Goal: Check status: Check status

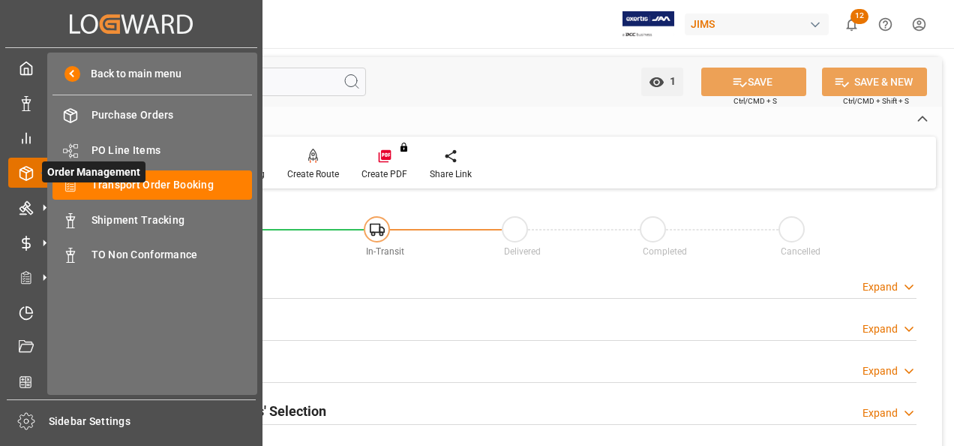
scroll to position [825, 0]
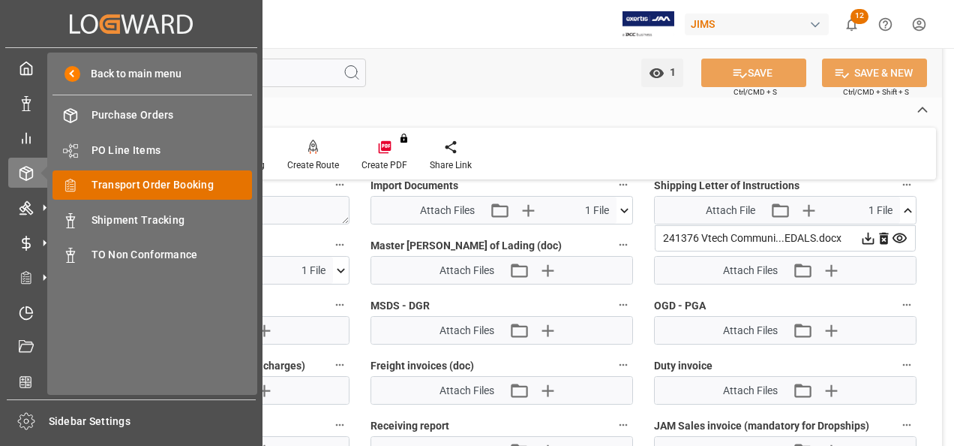
click at [121, 185] on span "Transport Order Booking" at bounding box center [172, 185] width 161 height 16
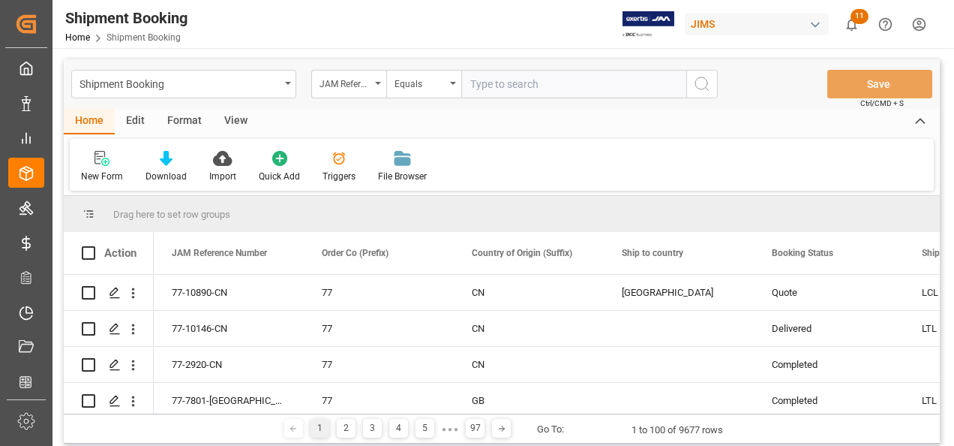
click at [569, 85] on input "text" at bounding box center [573, 84] width 225 height 29
type input "22-9321-CN"
click at [696, 83] on icon "search button" at bounding box center [702, 84] width 18 height 18
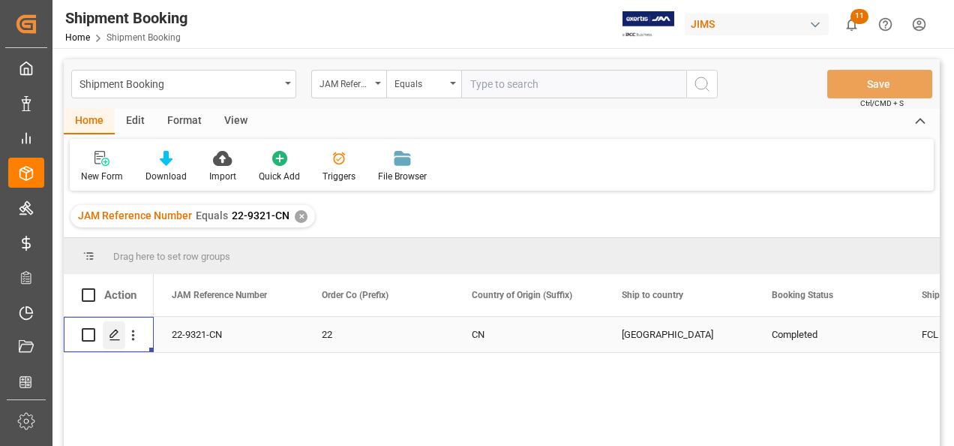
click at [116, 327] on div "Press SPACE to select this row." at bounding box center [114, 335] width 23 height 28
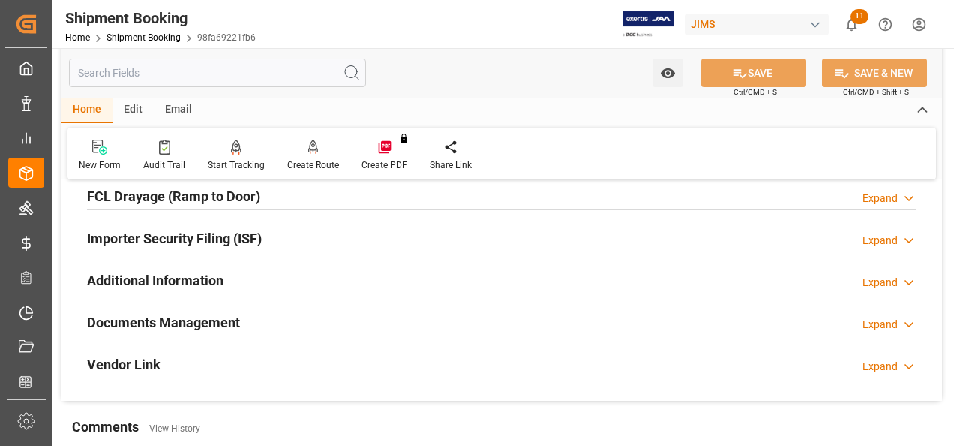
scroll to position [450, 0]
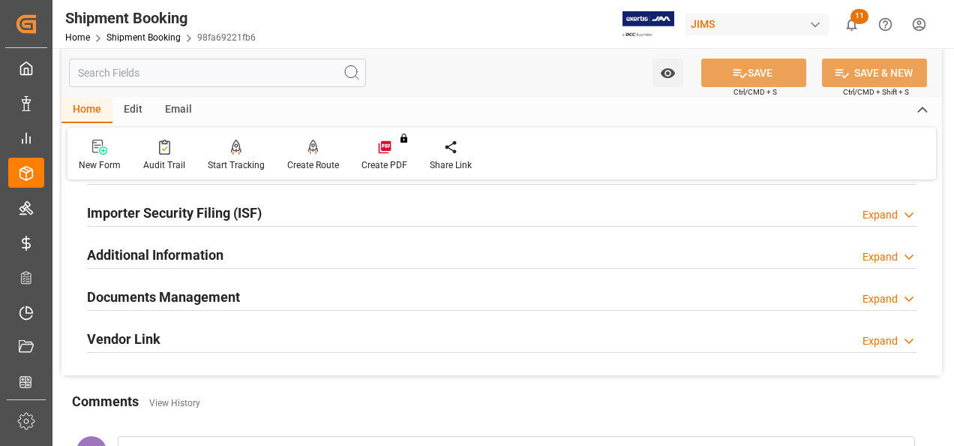
click at [187, 293] on h2 "Documents Management" at bounding box center [163, 297] width 153 height 20
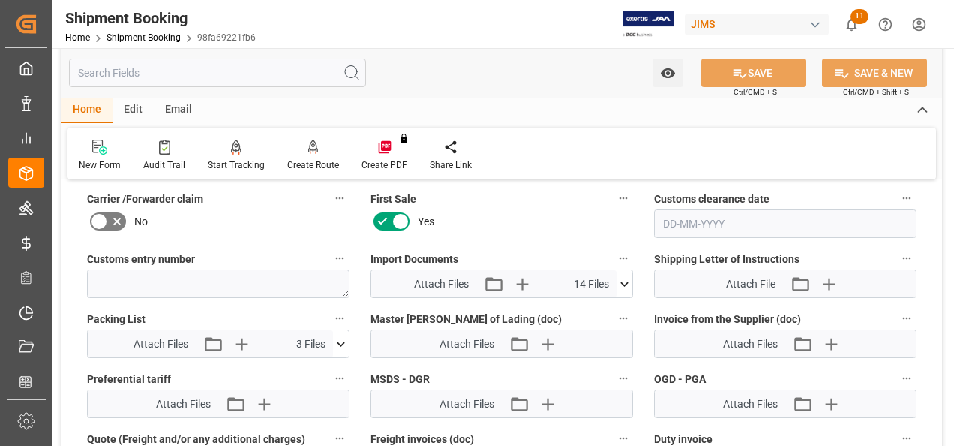
scroll to position [600, 0]
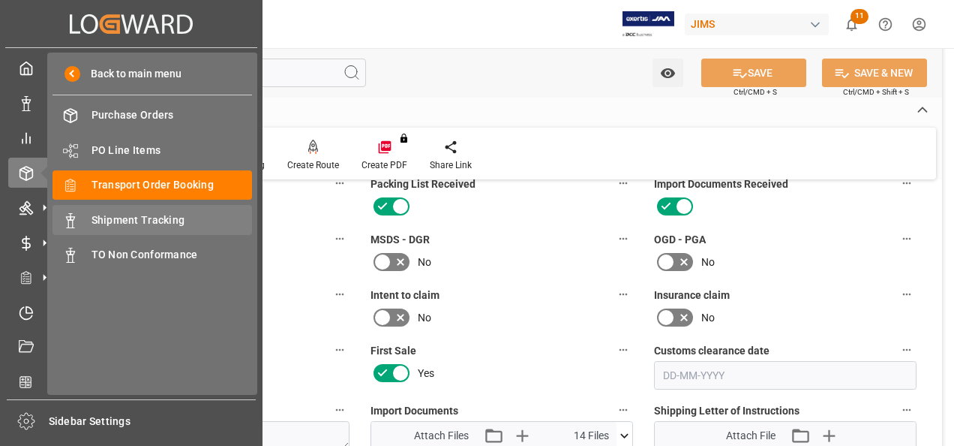
click at [112, 215] on span "Shipment Tracking" at bounding box center [172, 220] width 161 height 16
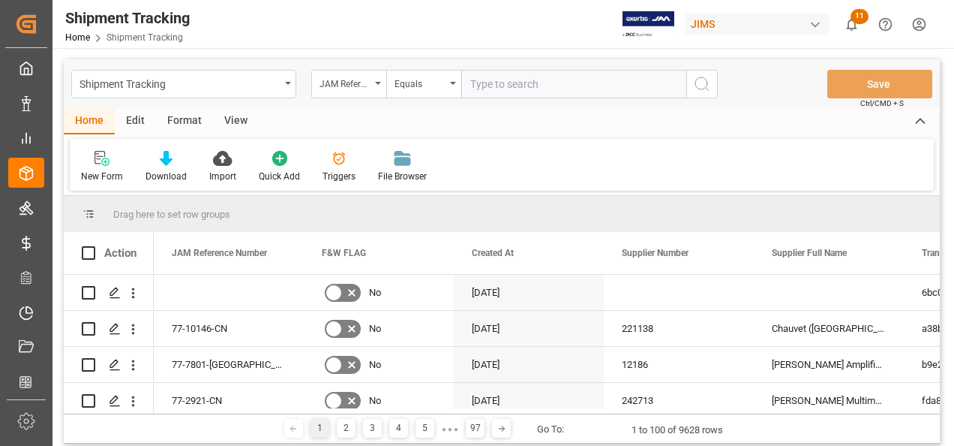
click at [559, 86] on input "text" at bounding box center [573, 84] width 225 height 29
type input "22-8906-ID"
click at [695, 89] on icon "search button" at bounding box center [702, 84] width 18 height 18
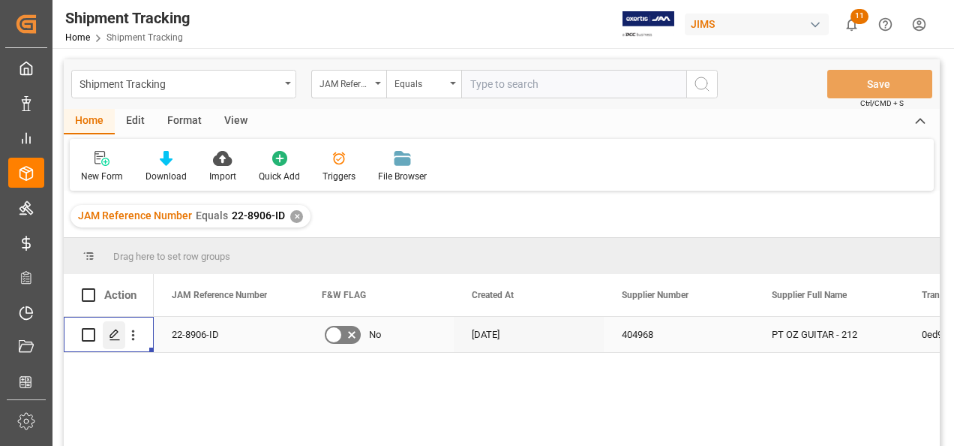
click at [119, 329] on icon "Press SPACE to select this row." at bounding box center [115, 335] width 12 height 12
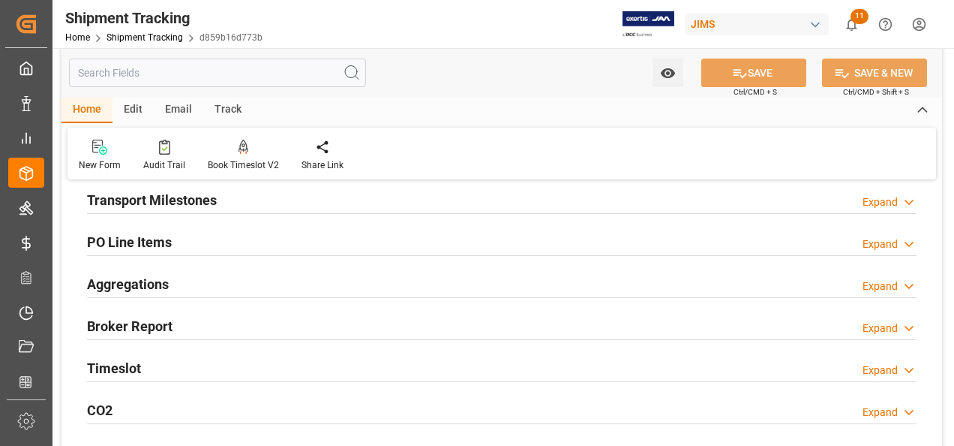
scroll to position [225, 0]
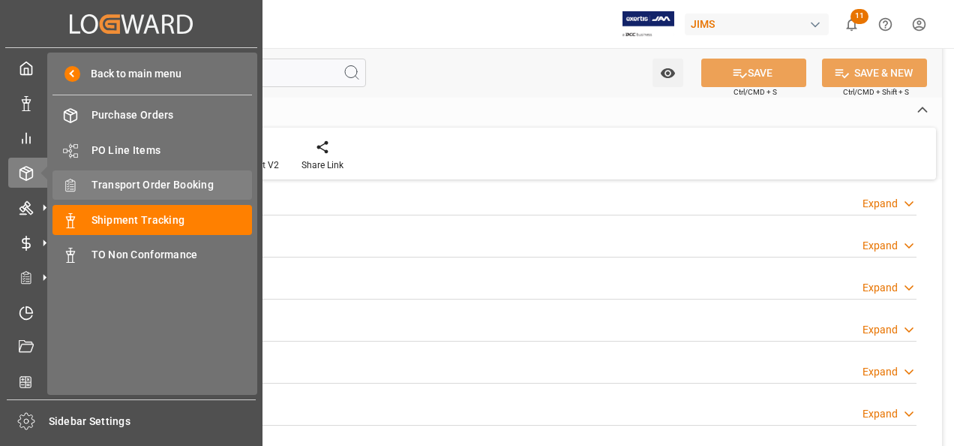
click at [144, 188] on span "Transport Order Booking" at bounding box center [172, 185] width 161 height 16
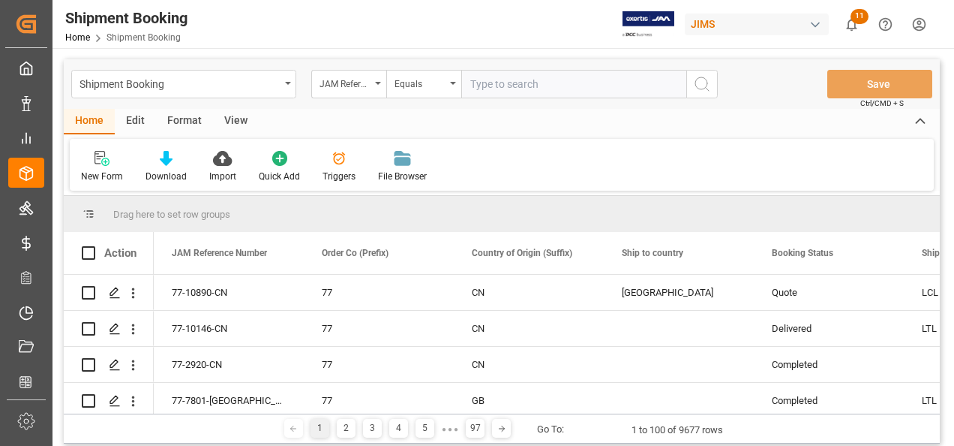
click at [553, 90] on input "text" at bounding box center [573, 84] width 225 height 29
type input "22-8906-ID"
click at [689, 90] on button "search button" at bounding box center [703, 84] width 32 height 29
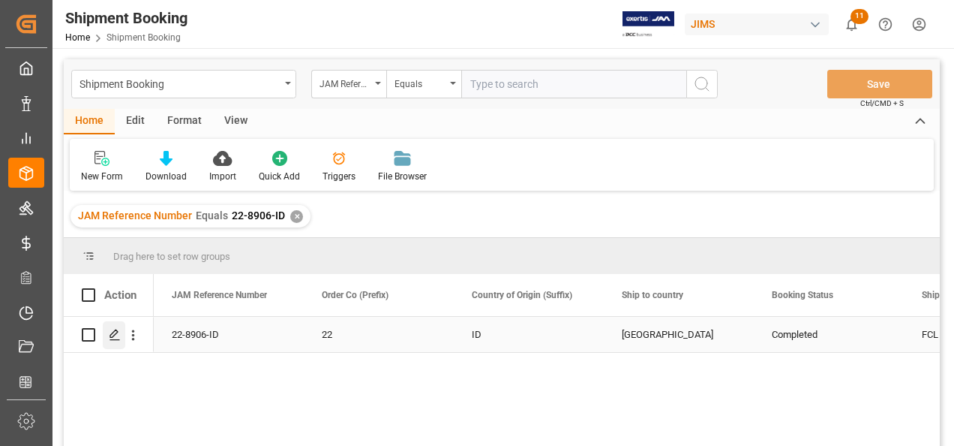
click at [119, 336] on icon "Press SPACE to select this row." at bounding box center [115, 335] width 12 height 12
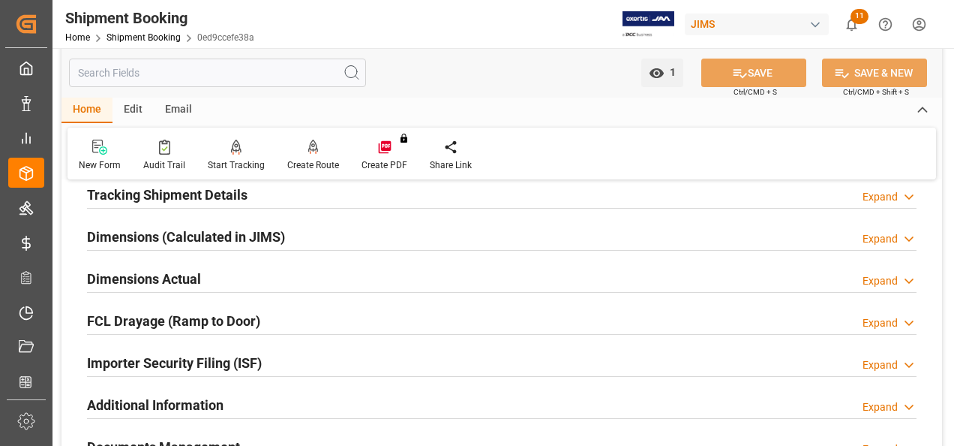
scroll to position [525, 0]
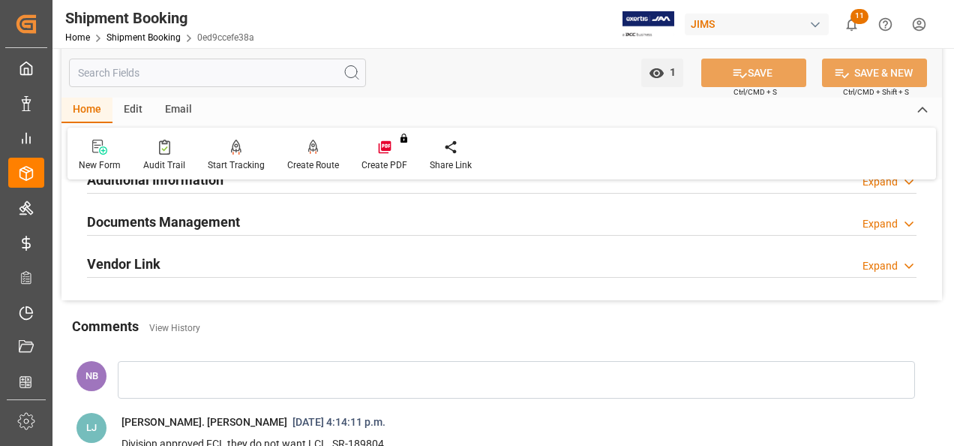
click at [204, 225] on h2 "Documents Management" at bounding box center [163, 222] width 153 height 20
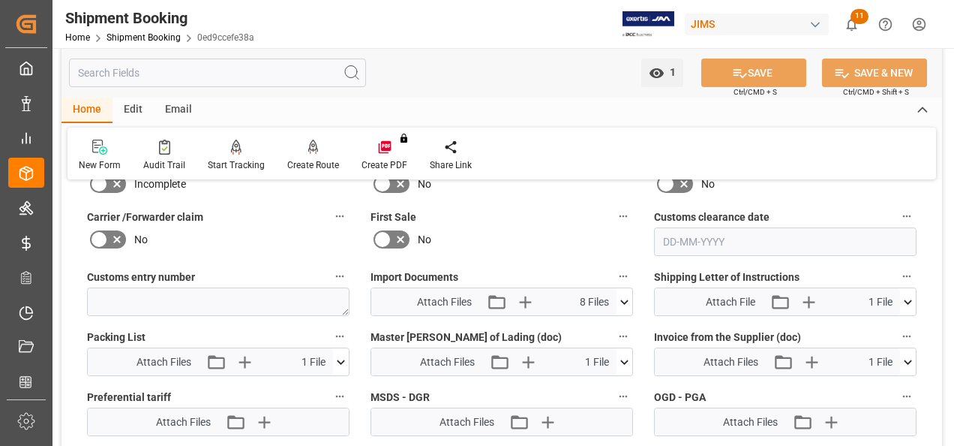
scroll to position [750, 0]
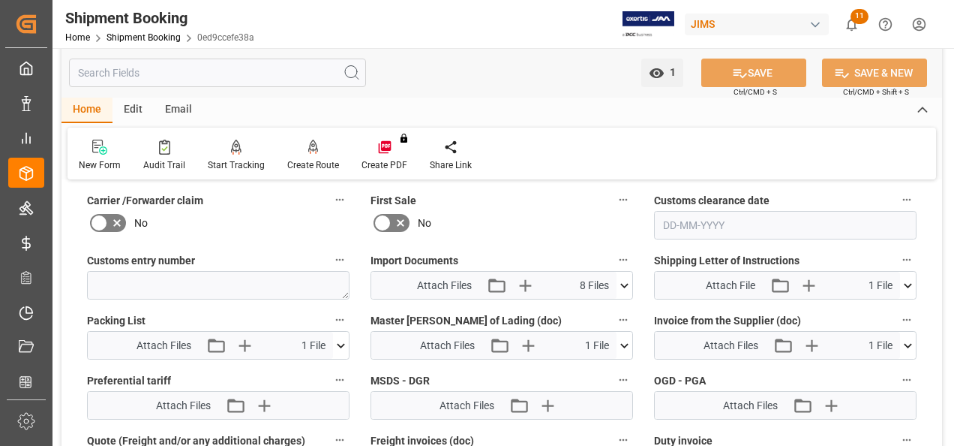
click at [913, 283] on icon at bounding box center [908, 286] width 16 height 16
drag, startPoint x: 809, startPoint y: 312, endPoint x: 827, endPoint y: 317, distance: 18.6
click at [827, 317] on div "404968 PT OZ Guitar ...D REV.docx" at bounding box center [785, 313] width 245 height 16
drag, startPoint x: 827, startPoint y: 317, endPoint x: 874, endPoint y: 314, distance: 47.4
click at [874, 314] on icon at bounding box center [869, 314] width 12 height 12
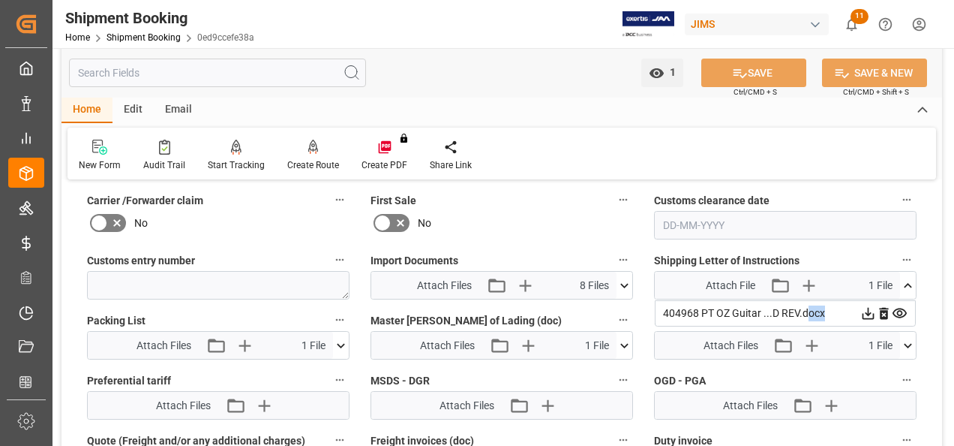
click at [909, 347] on icon at bounding box center [908, 346] width 16 height 16
click at [868, 371] on icon at bounding box center [869, 374] width 12 height 12
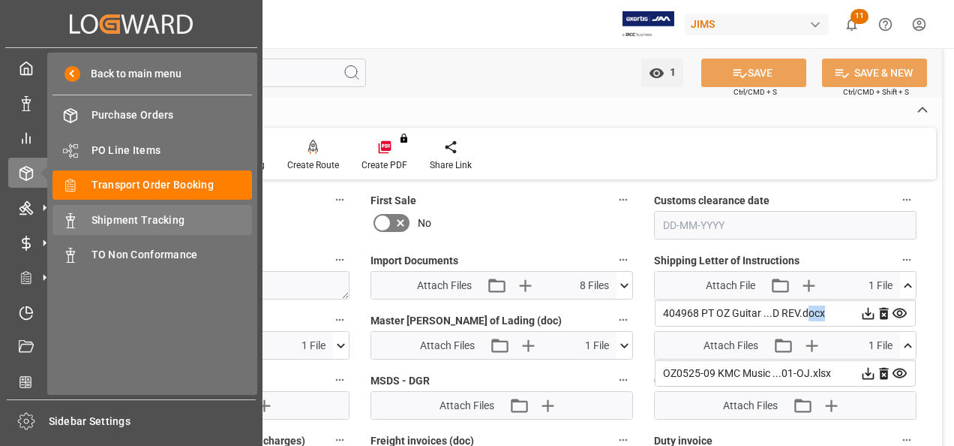
click at [126, 222] on span "Shipment Tracking" at bounding box center [172, 220] width 161 height 16
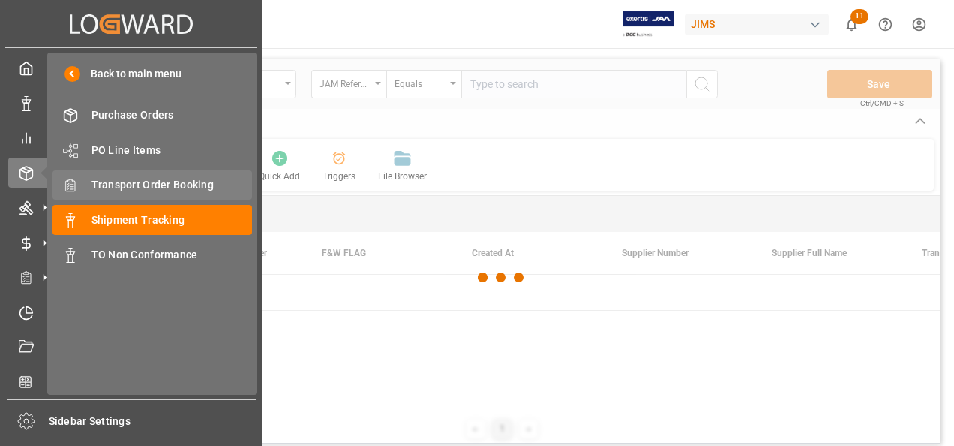
click at [148, 180] on span "Transport Order Booking" at bounding box center [172, 185] width 161 height 16
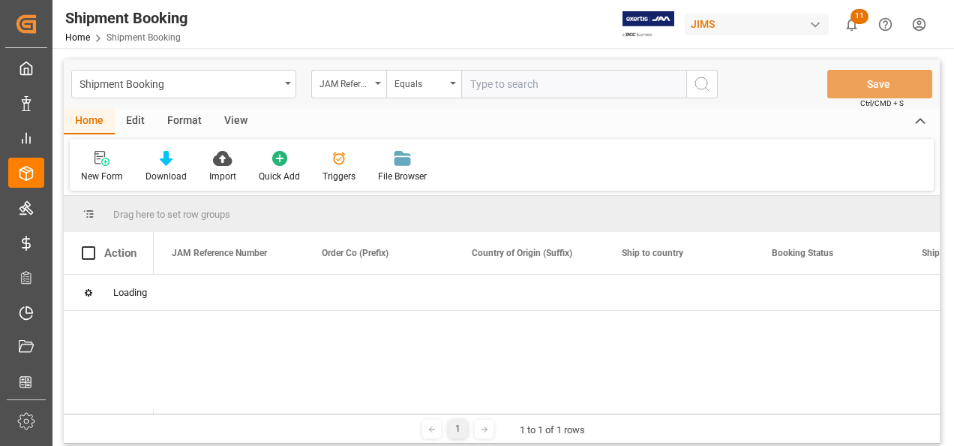
click at [556, 92] on input "text" at bounding box center [573, 84] width 225 height 29
paste input "22-9278-CN"
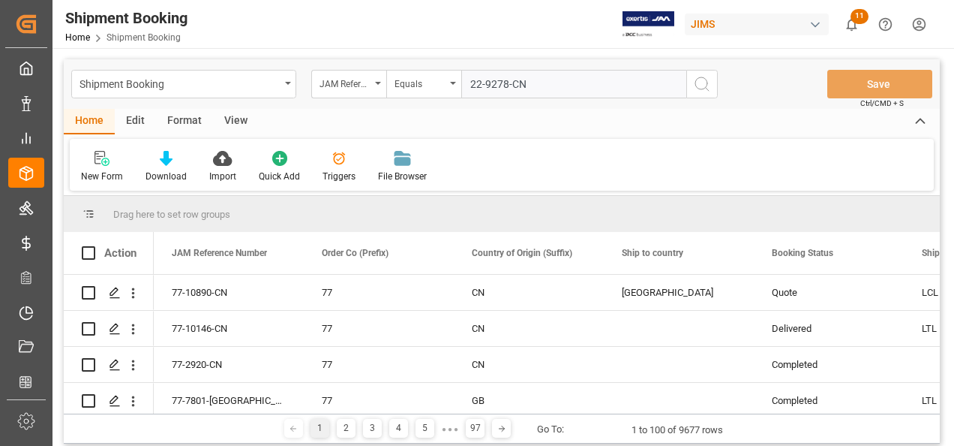
type input "22-9278-CN"
click at [713, 86] on button "search button" at bounding box center [703, 84] width 32 height 29
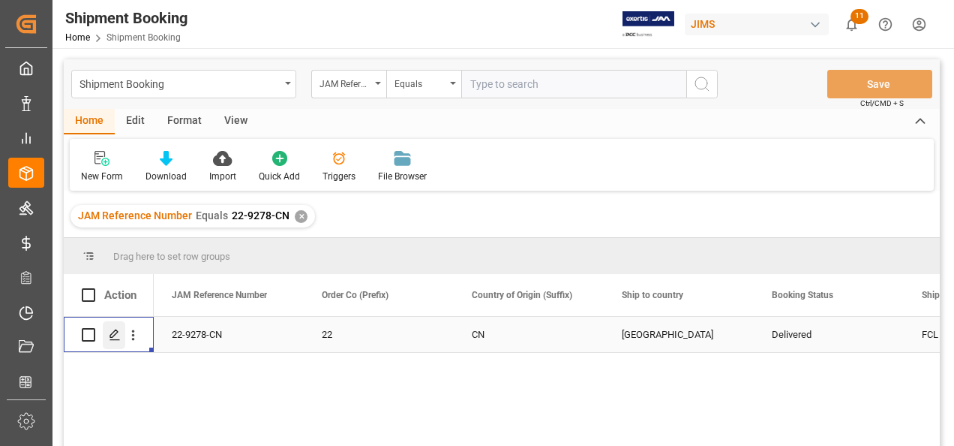
click at [114, 332] on icon "Press SPACE to select this row." at bounding box center [115, 335] width 12 height 12
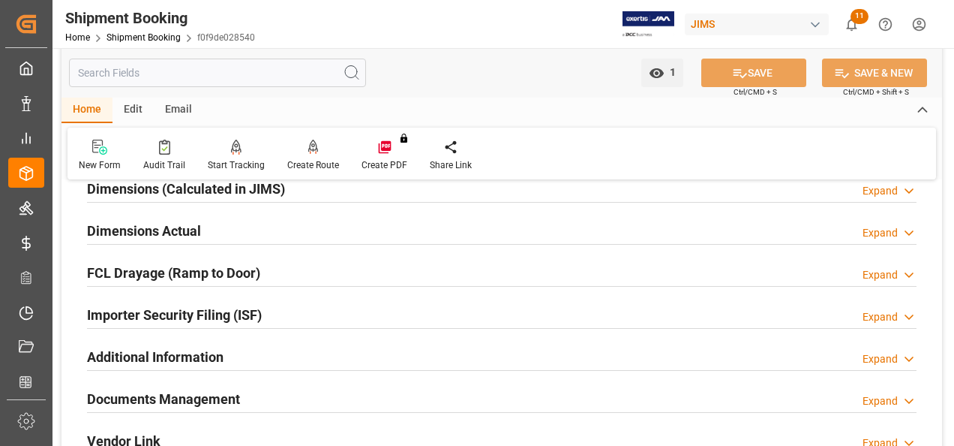
scroll to position [375, 0]
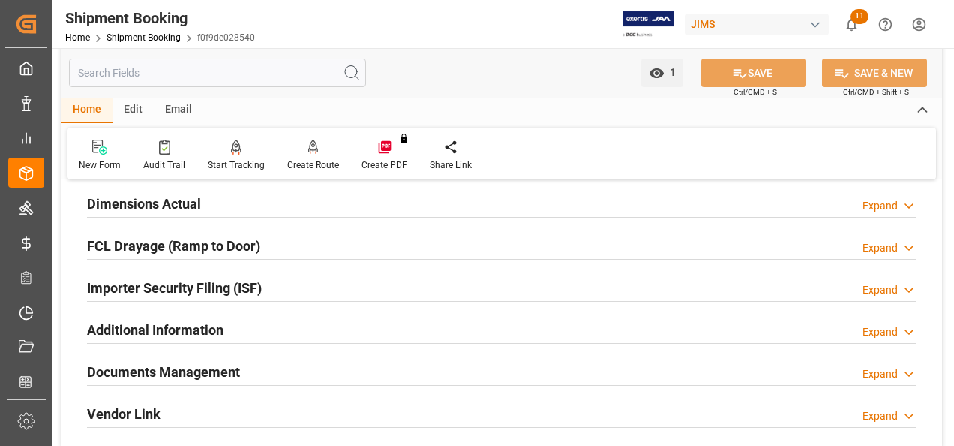
click at [216, 362] on h2 "Documents Management" at bounding box center [163, 372] width 153 height 20
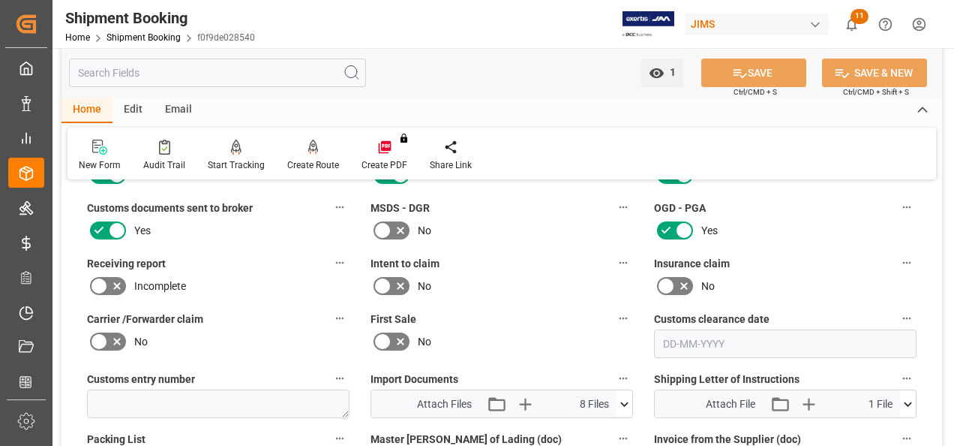
scroll to position [675, 0]
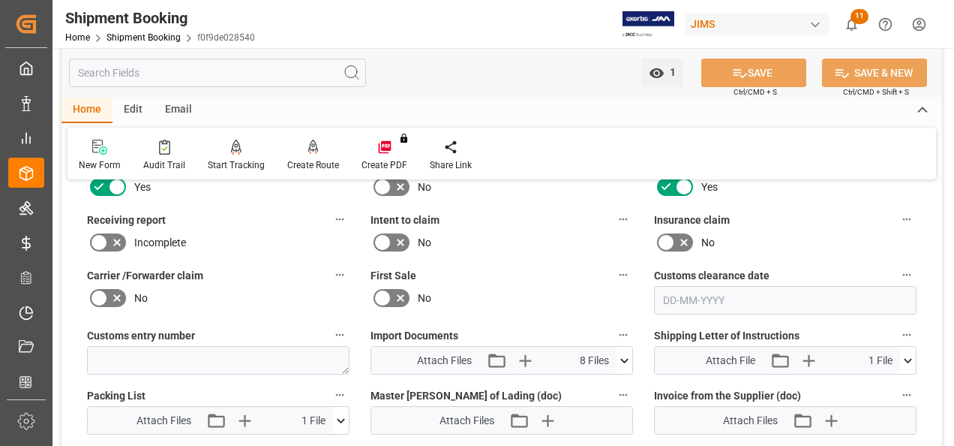
click at [911, 360] on icon at bounding box center [908, 361] width 16 height 16
click at [871, 383] on icon at bounding box center [869, 388] width 16 height 16
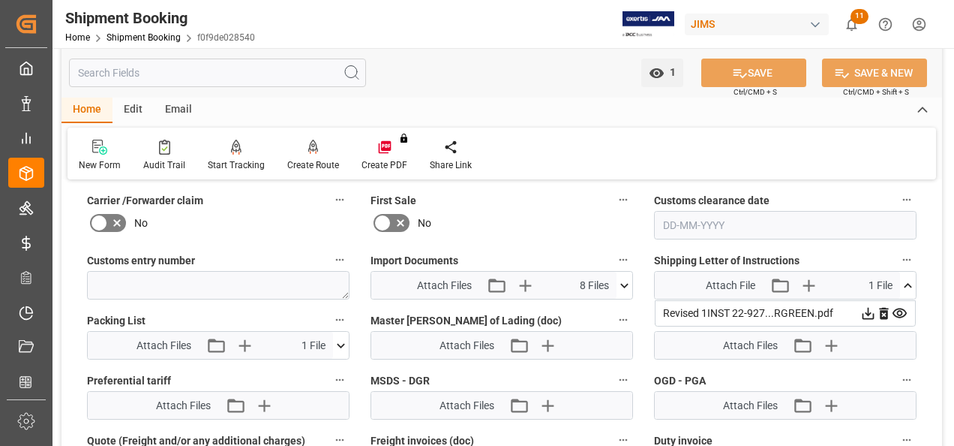
click at [344, 344] on icon at bounding box center [341, 346] width 16 height 16
click at [340, 338] on icon at bounding box center [341, 346] width 16 height 16
click at [621, 283] on icon at bounding box center [625, 286] width 16 height 16
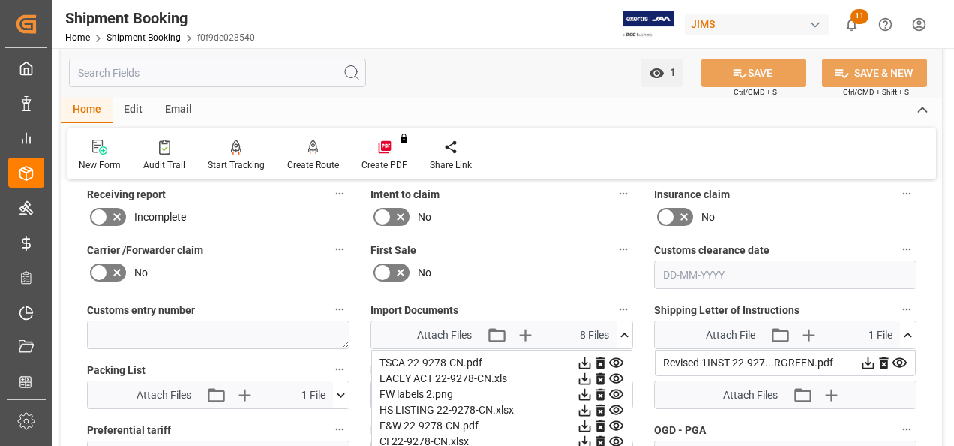
scroll to position [675, 0]
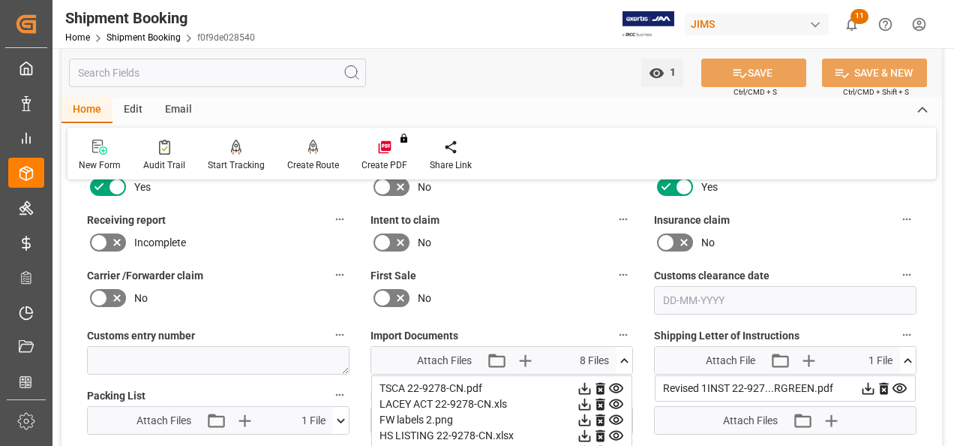
click at [831, 325] on label "Shipping Letter of Instructions" at bounding box center [785, 335] width 263 height 21
click at [897, 325] on button "Shipping Letter of Instructions" at bounding box center [907, 335] width 20 height 20
click at [617, 308] on div at bounding box center [477, 223] width 954 height 446
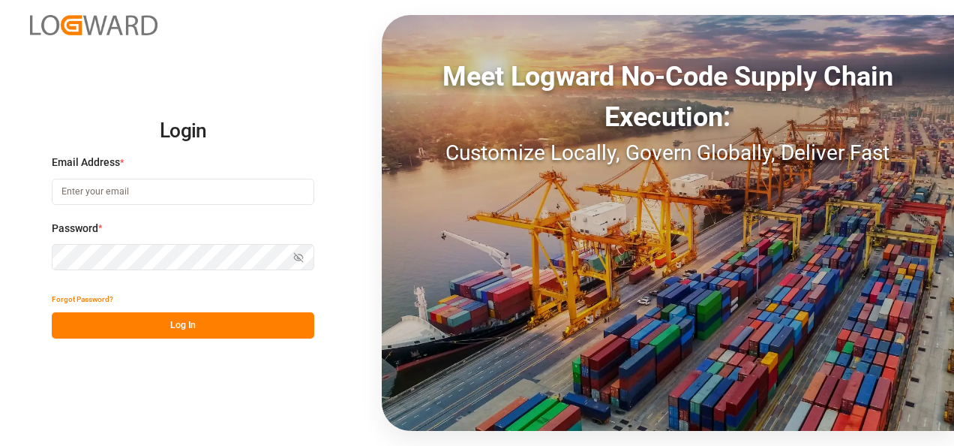
type input "[EMAIL_ADDRESS][DOMAIN_NAME]"
drag, startPoint x: 173, startPoint y: 315, endPoint x: 219, endPoint y: 284, distance: 55.8
click at [173, 315] on button "Log In" at bounding box center [183, 325] width 263 height 26
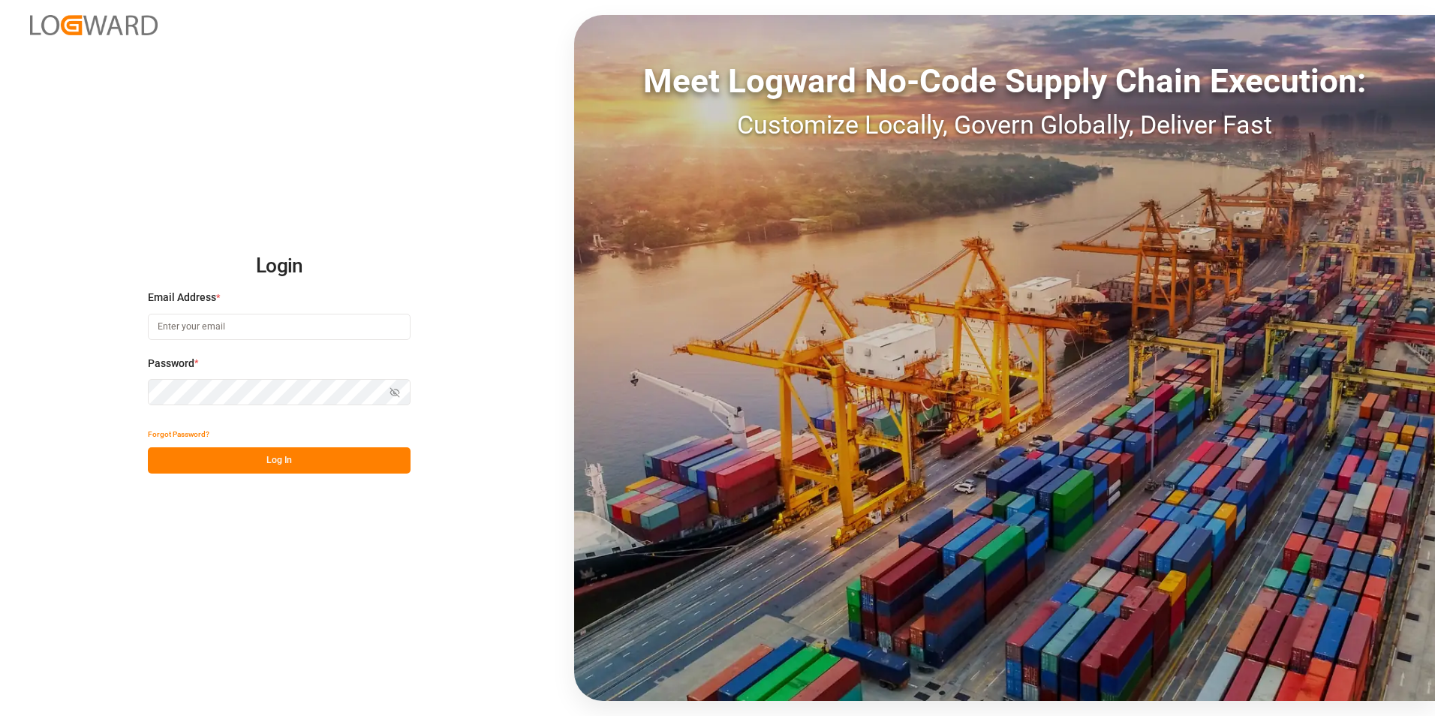
type input "[EMAIL_ADDRESS][DOMAIN_NAME]"
click at [239, 460] on button "Log In" at bounding box center [279, 460] width 263 height 26
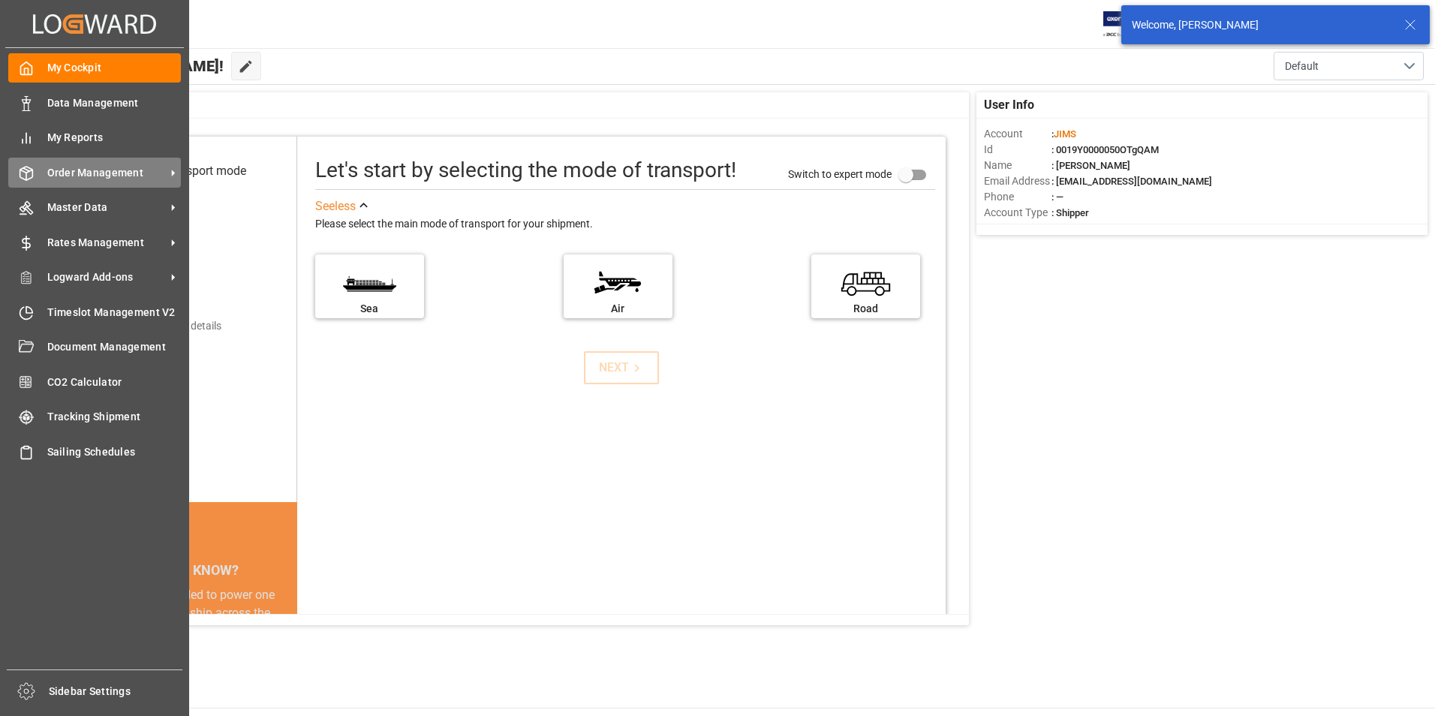
click at [39, 179] on div "Order Management Order Management" at bounding box center [94, 172] width 173 height 29
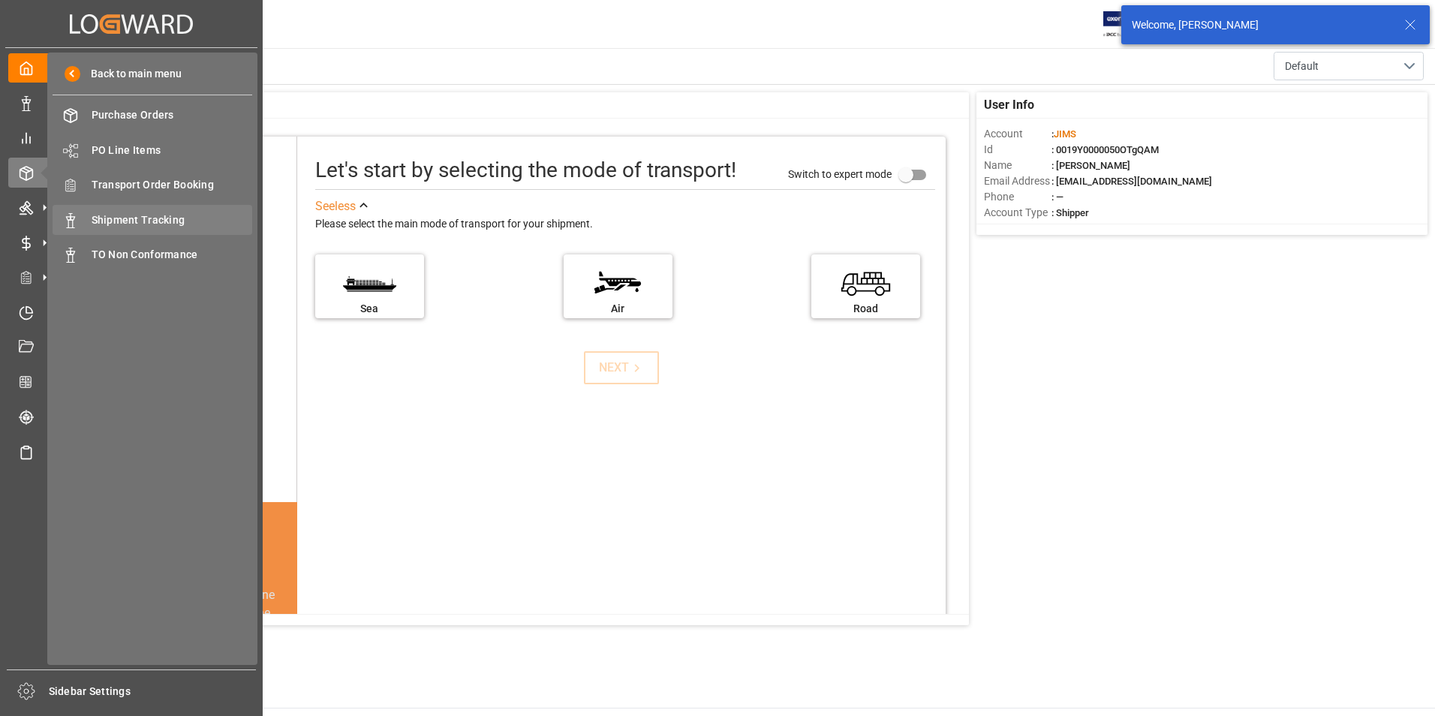
click at [169, 221] on span "Shipment Tracking" at bounding box center [172, 220] width 161 height 16
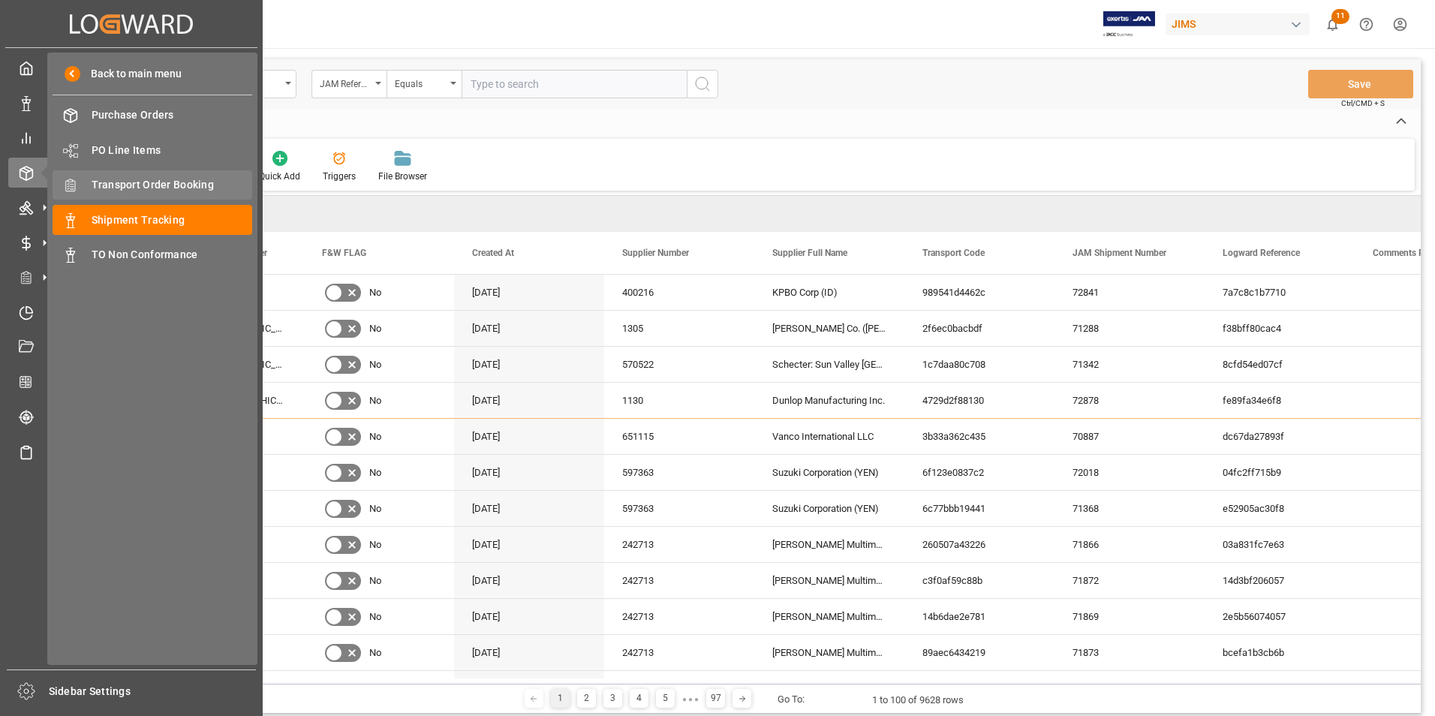
click at [135, 191] on span "Transport Order Booking" at bounding box center [172, 185] width 161 height 16
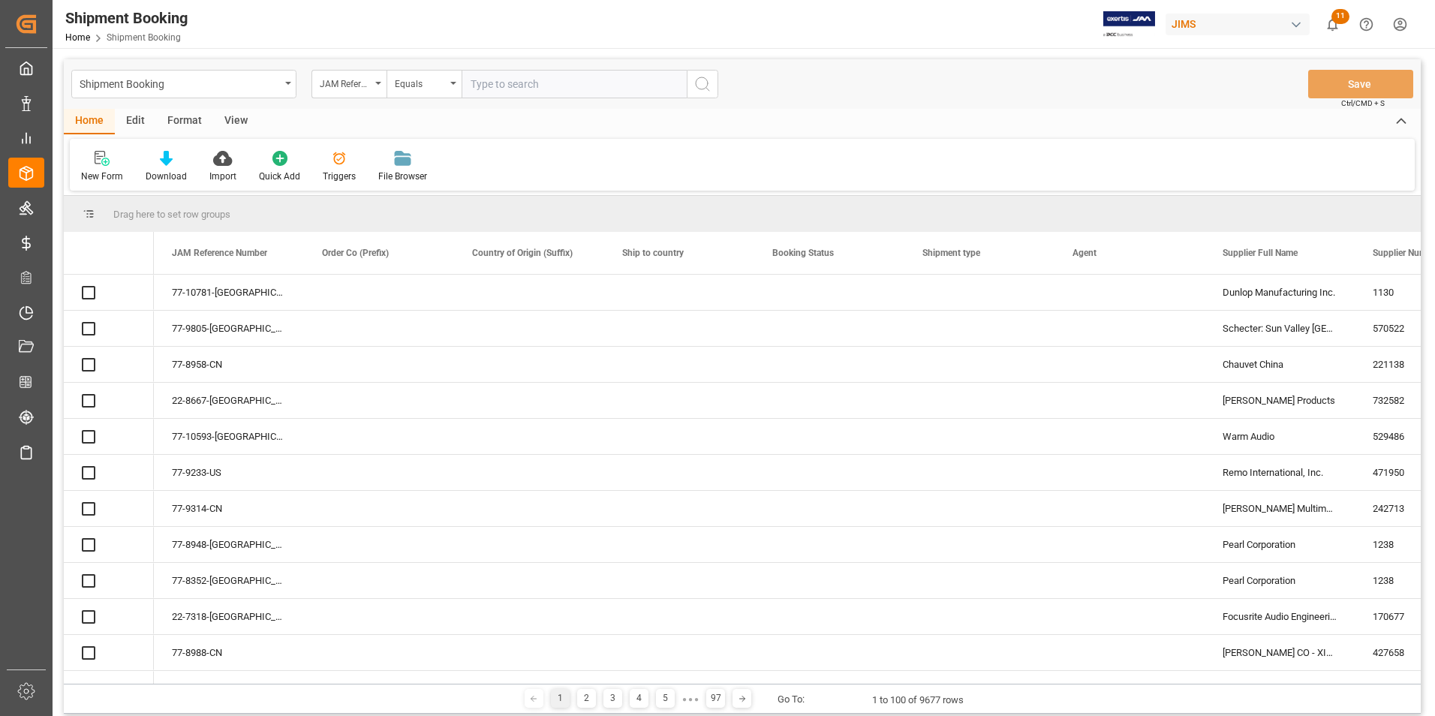
click at [662, 88] on input "text" at bounding box center [573, 84] width 225 height 29
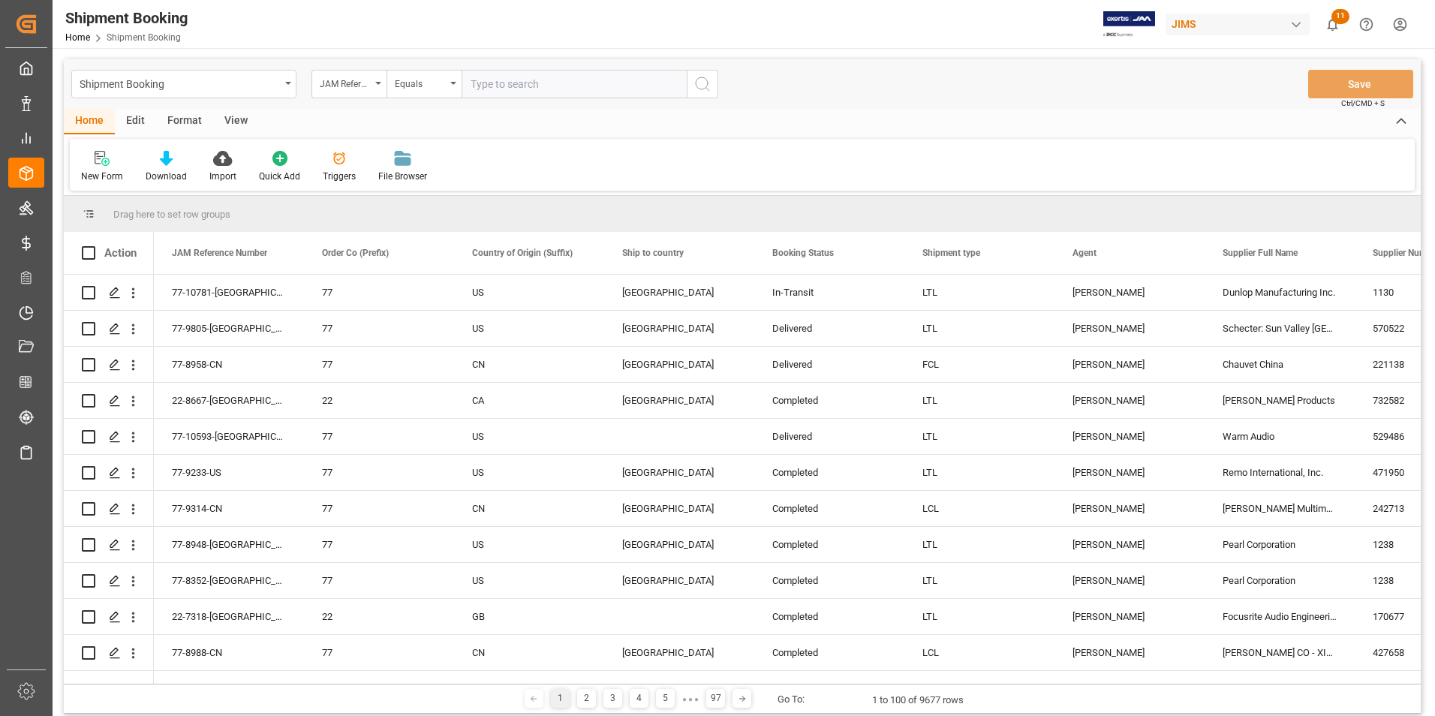
paste input "77-10644-CN"
type input "77-10644-CN"
click at [708, 86] on icon "search button" at bounding box center [702, 84] width 18 height 18
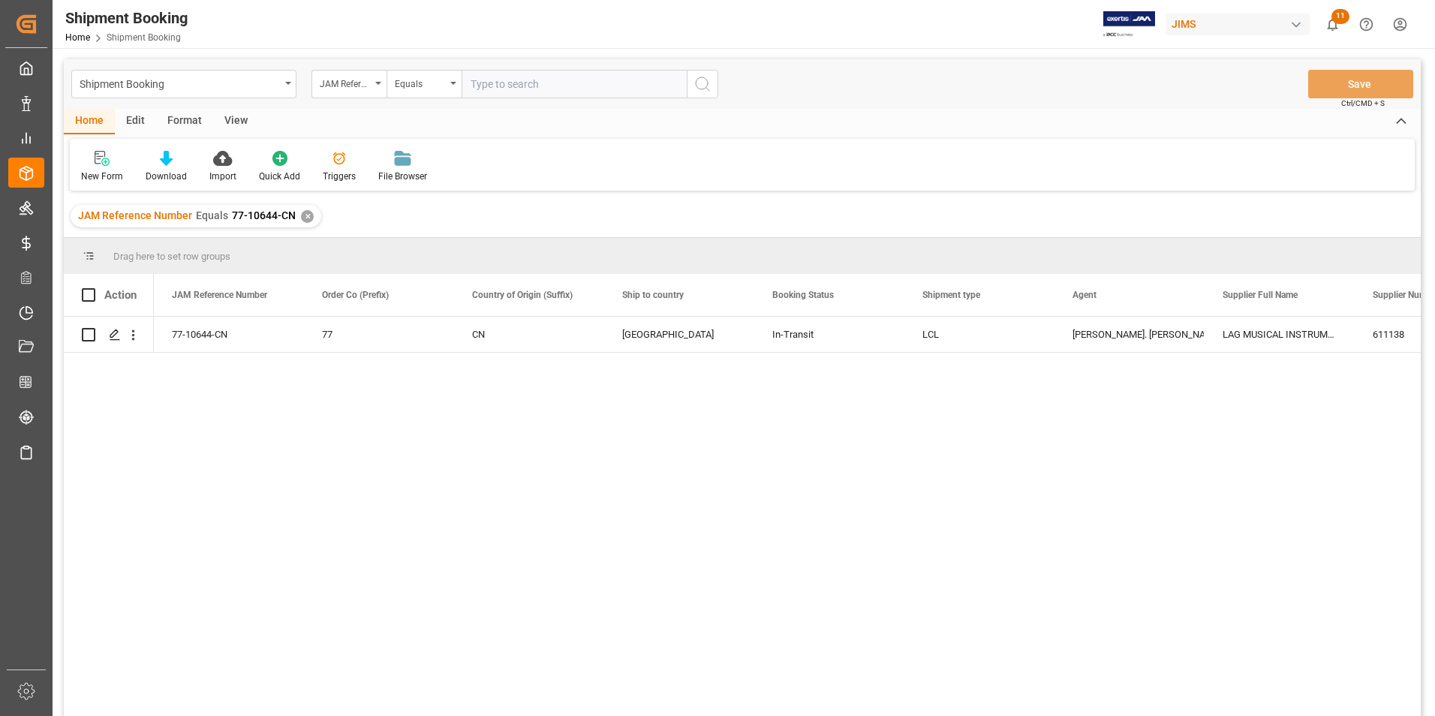
click at [561, 78] on input "text" at bounding box center [573, 84] width 225 height 29
click at [96, 334] on div "Press SPACE to select this row." at bounding box center [109, 334] width 54 height 34
click at [92, 334] on input "Press Space to toggle row selection (unchecked)" at bounding box center [89, 335] width 14 height 14
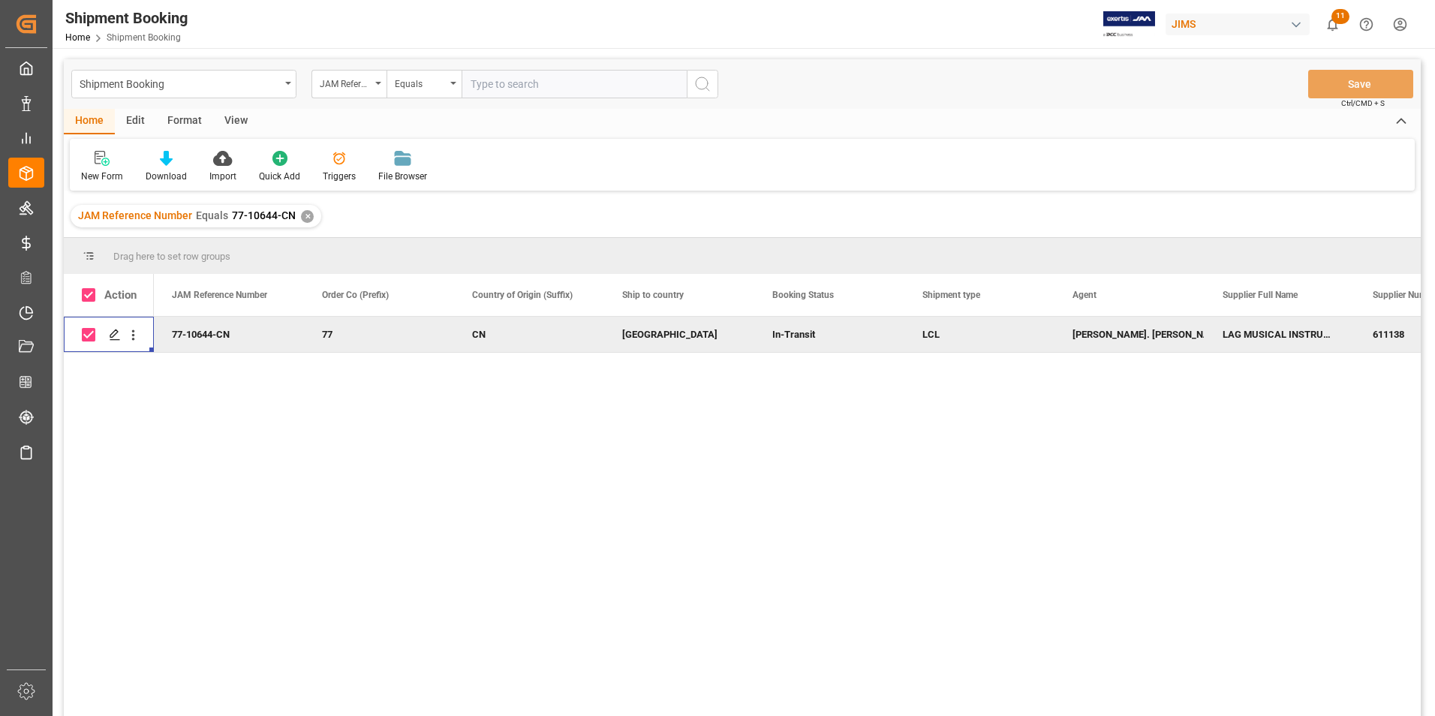
click at [92, 333] on input "Press Space to toggle row selection (checked)" at bounding box center [89, 335] width 14 height 14
checkbox input "false"
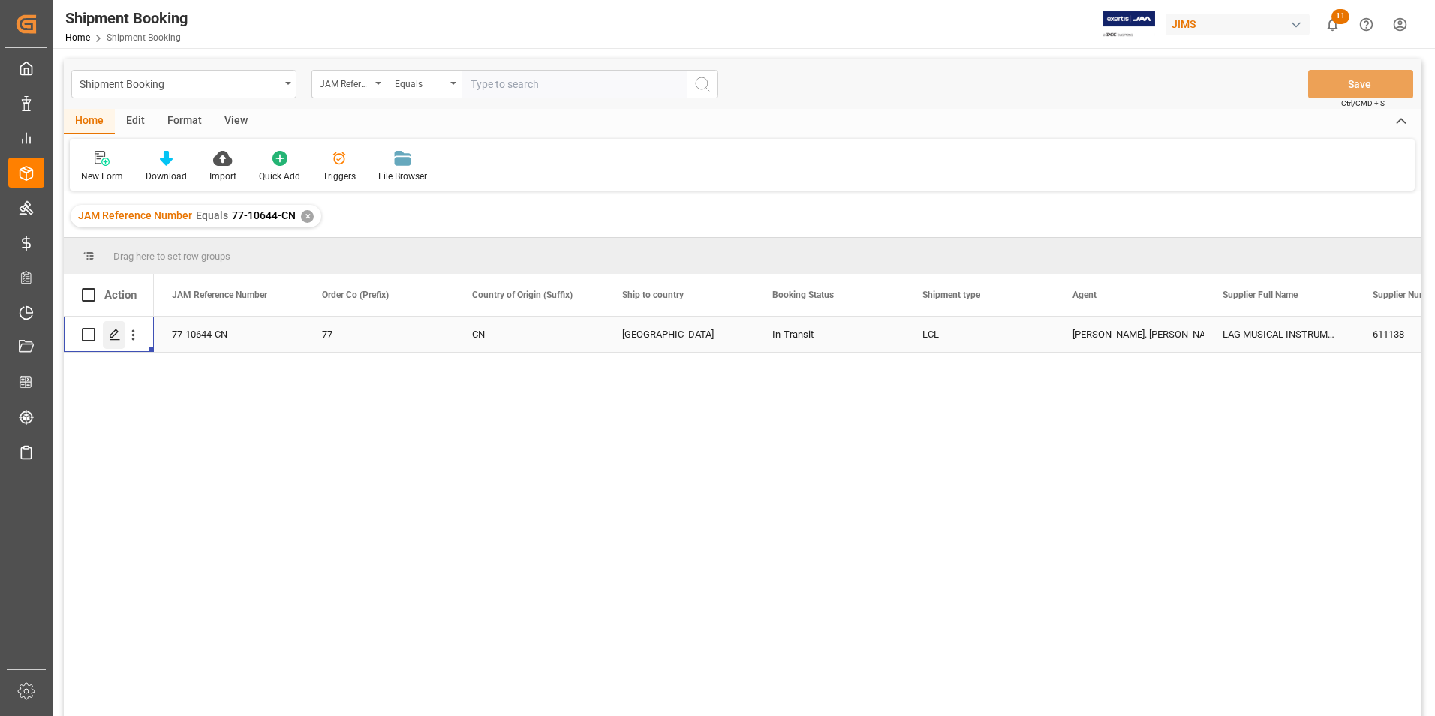
click at [115, 338] on icon "Press SPACE to select this row." at bounding box center [115, 335] width 12 height 12
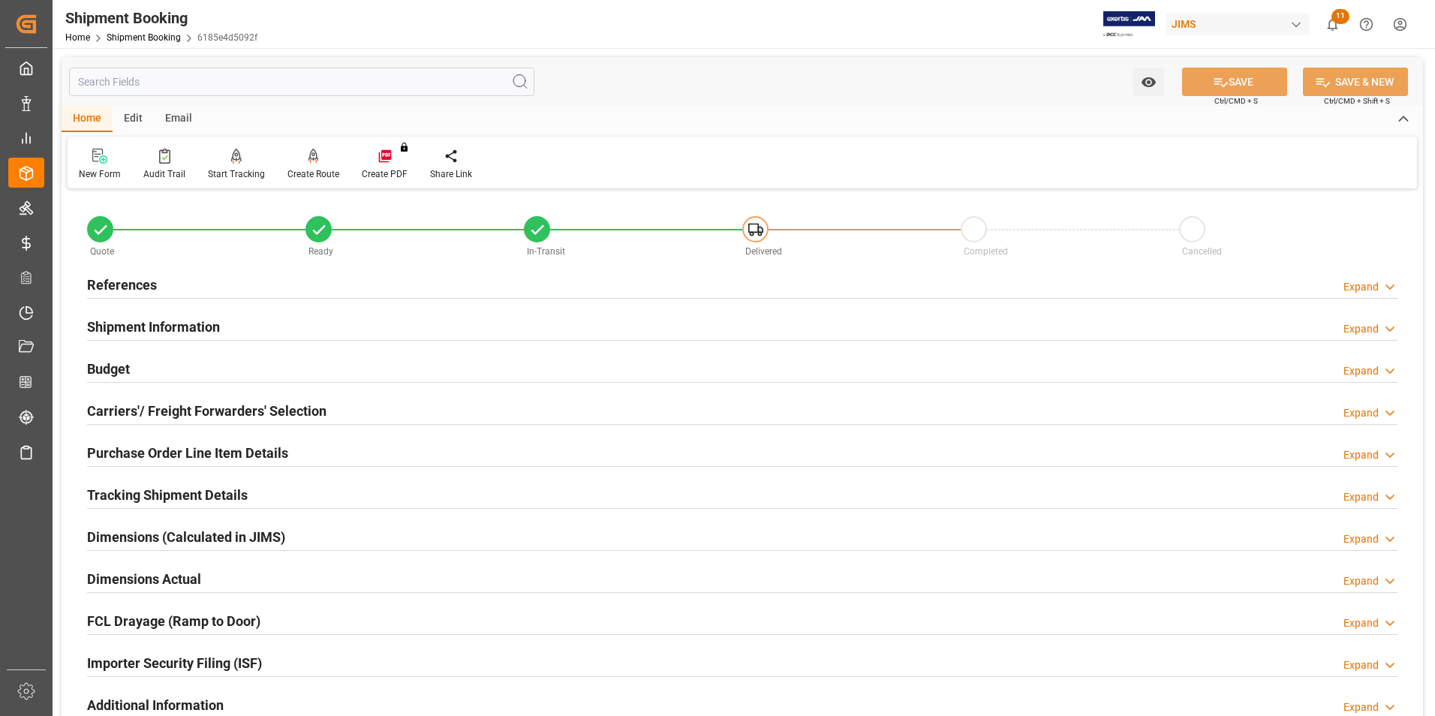
type input "0"
type input "30-08-2025"
click at [109, 285] on h2 "References" at bounding box center [122, 285] width 70 height 20
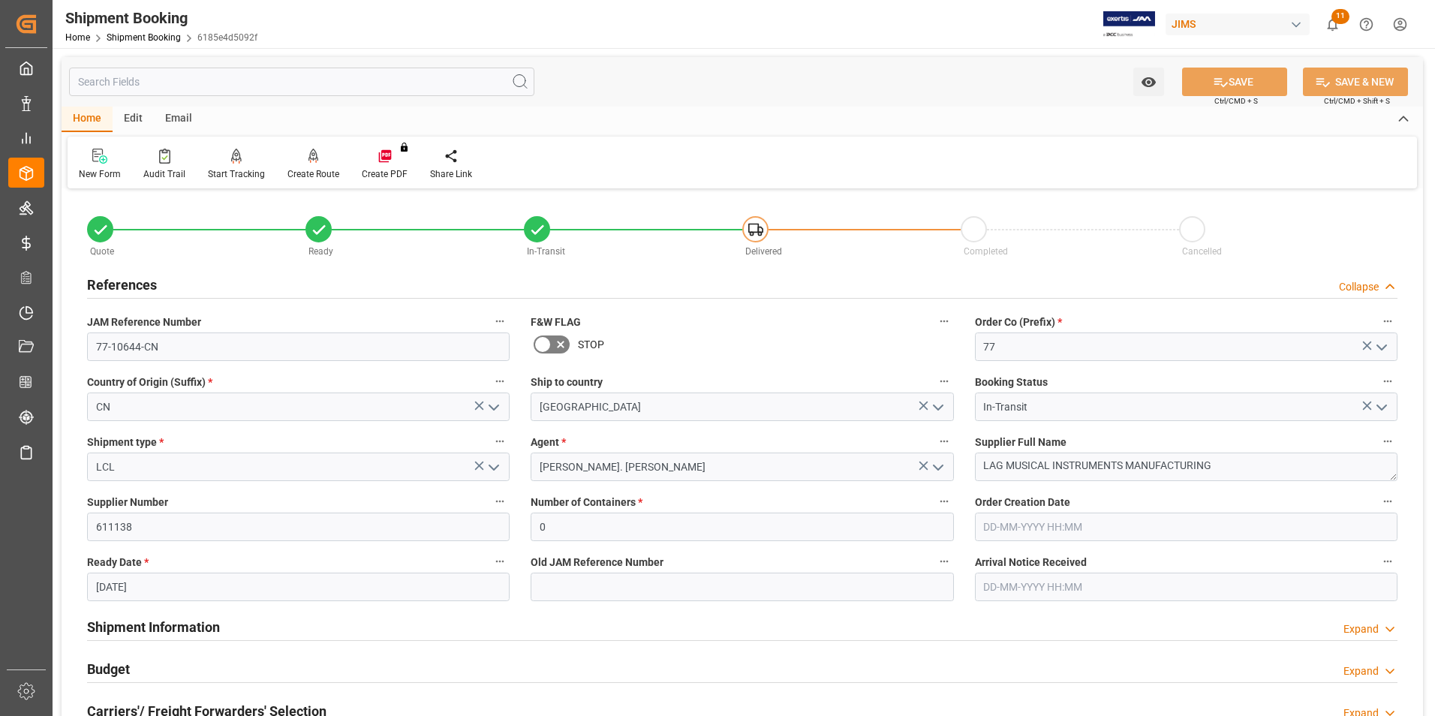
click at [109, 285] on h2 "References" at bounding box center [122, 285] width 70 height 20
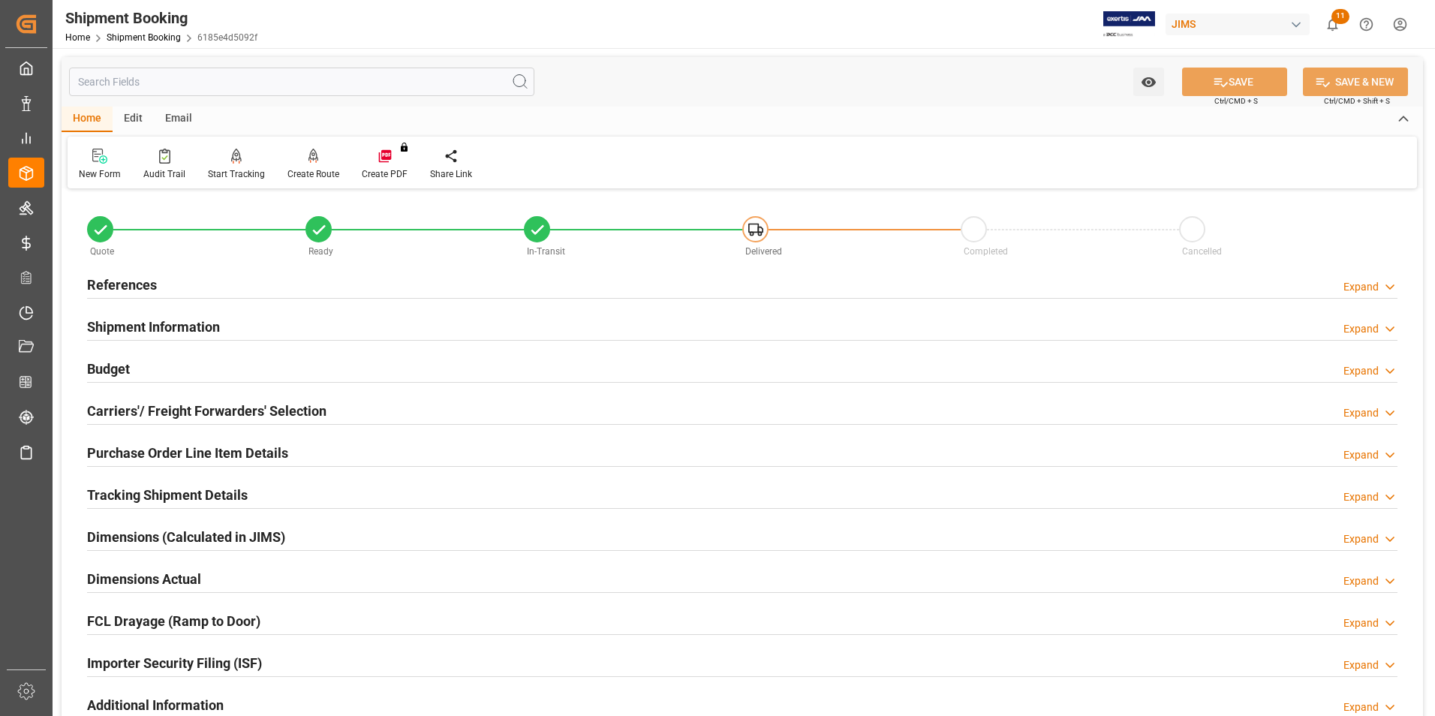
click at [109, 285] on h2 "References" at bounding box center [122, 285] width 70 height 20
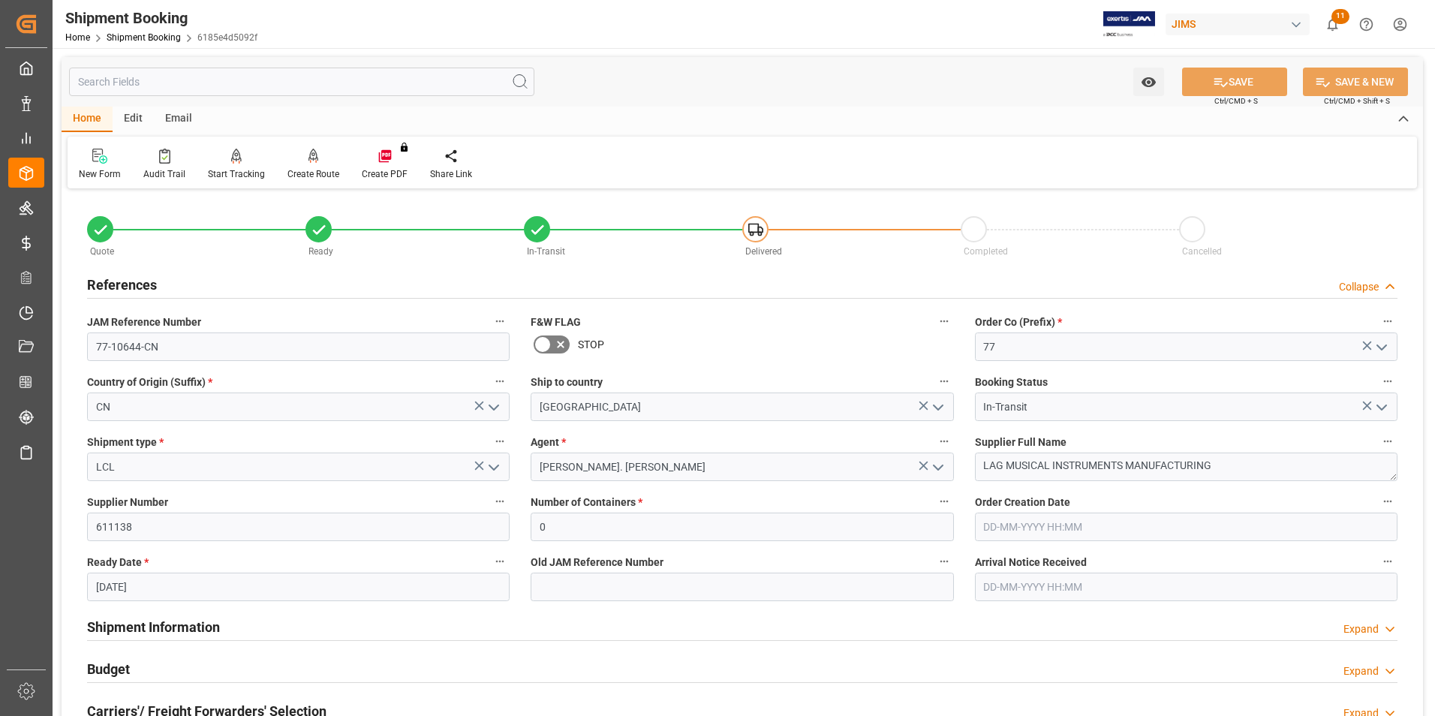
click at [109, 285] on h2 "References" at bounding box center [122, 285] width 70 height 20
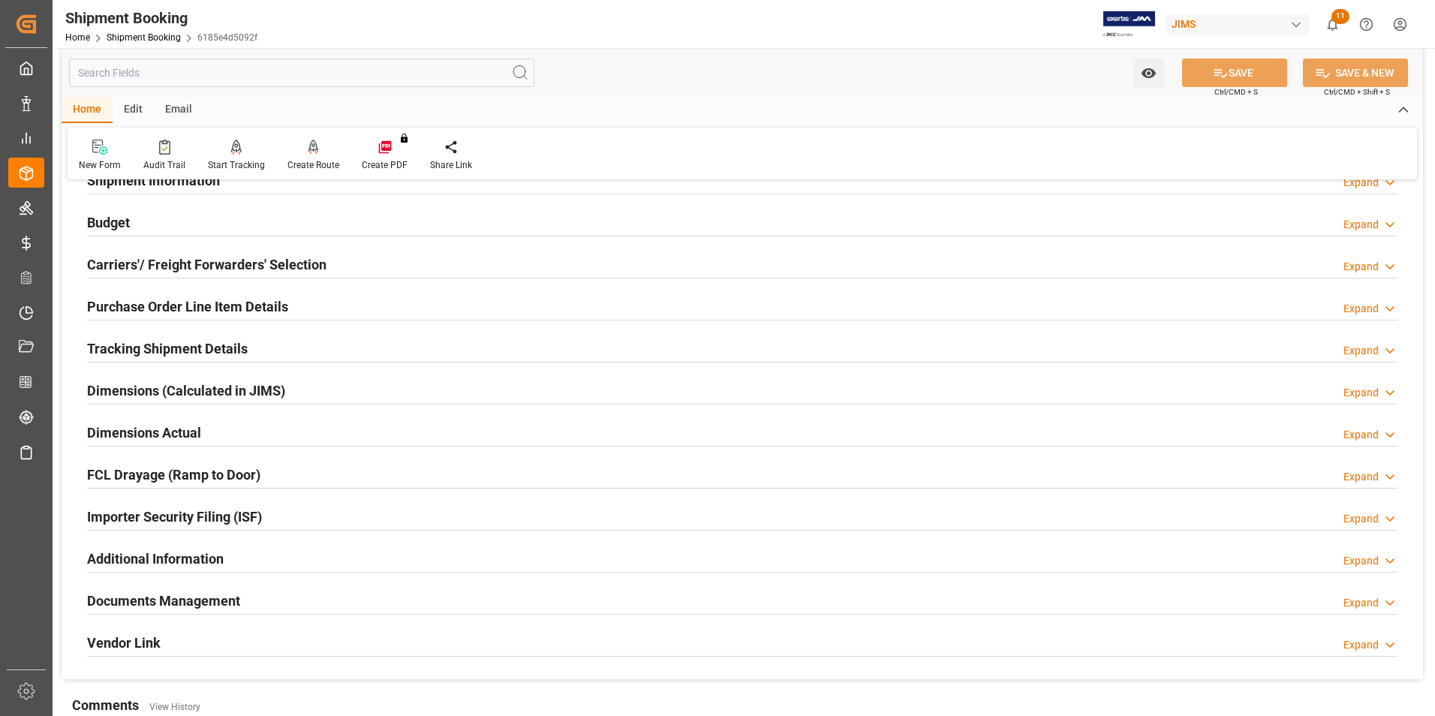
scroll to position [300, 0]
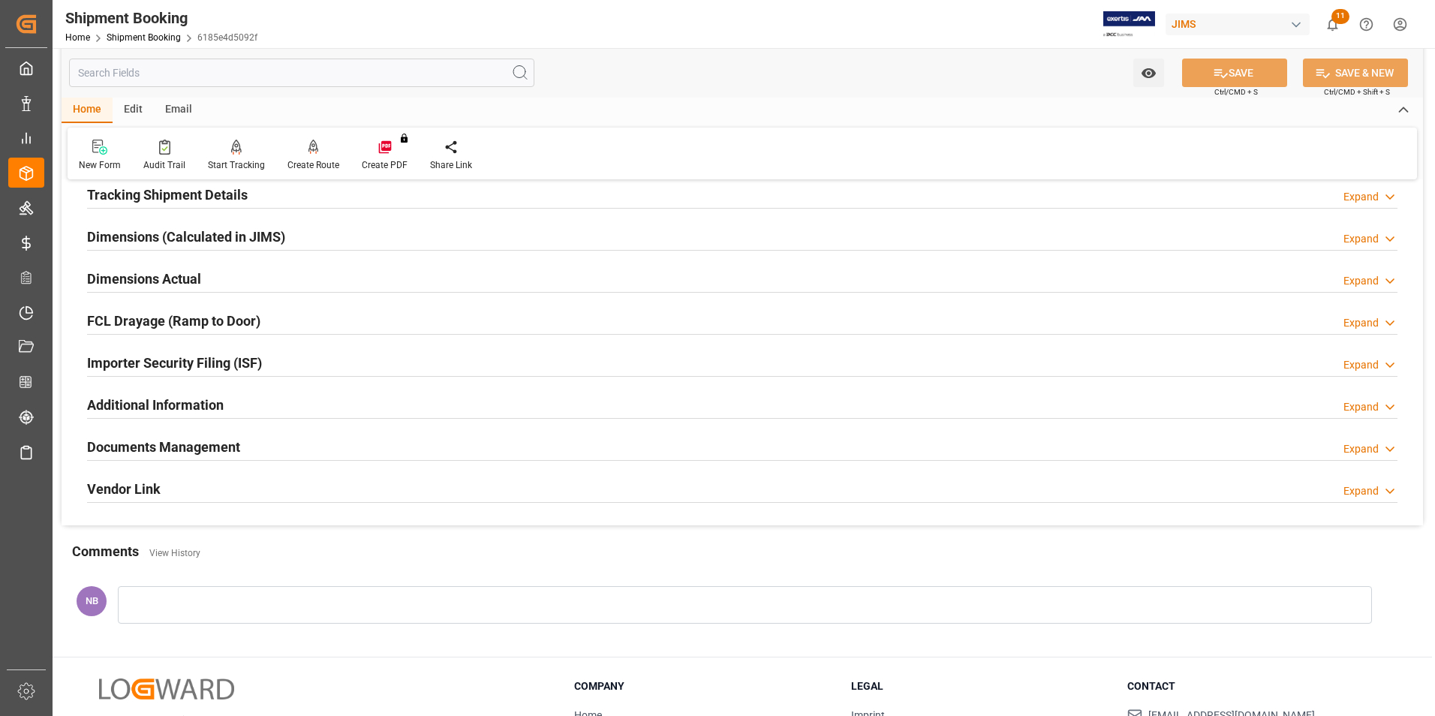
click at [149, 443] on h2 "Documents Management" at bounding box center [163, 447] width 153 height 20
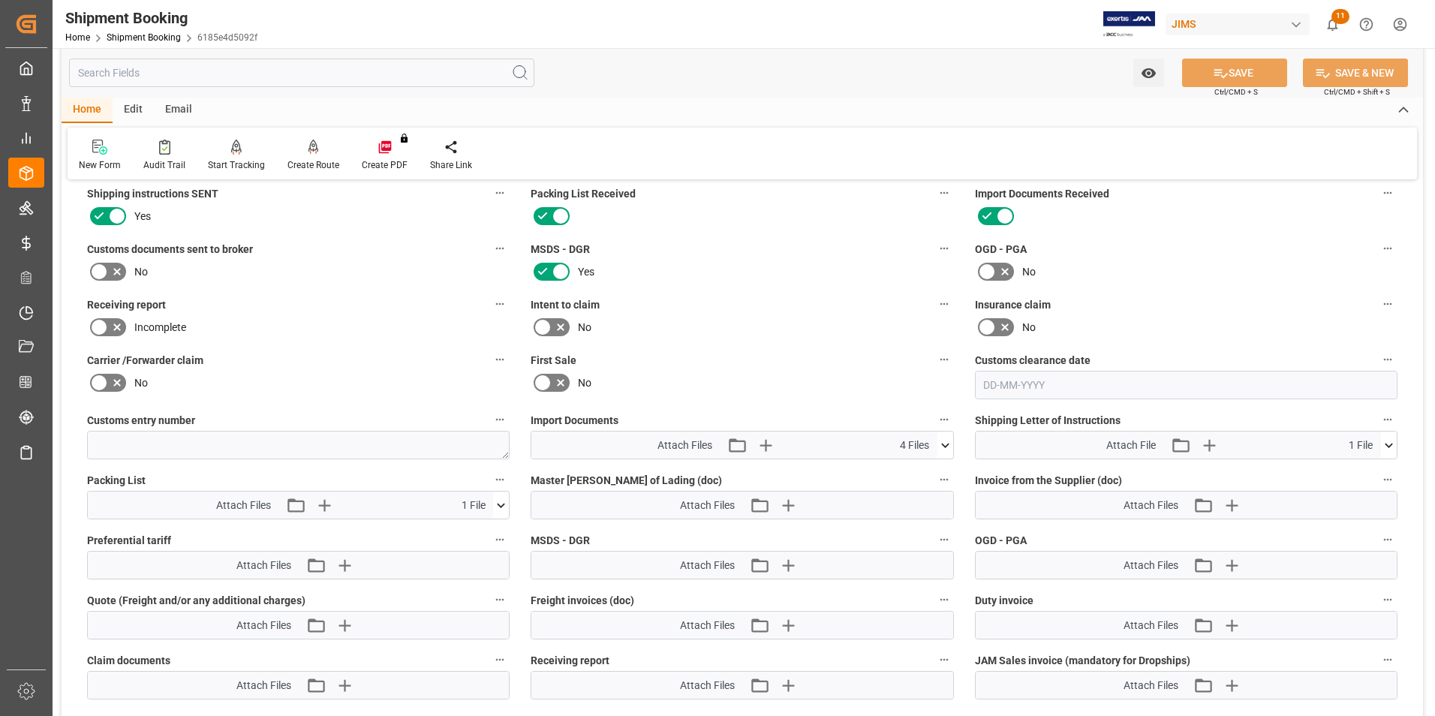
scroll to position [600, 0]
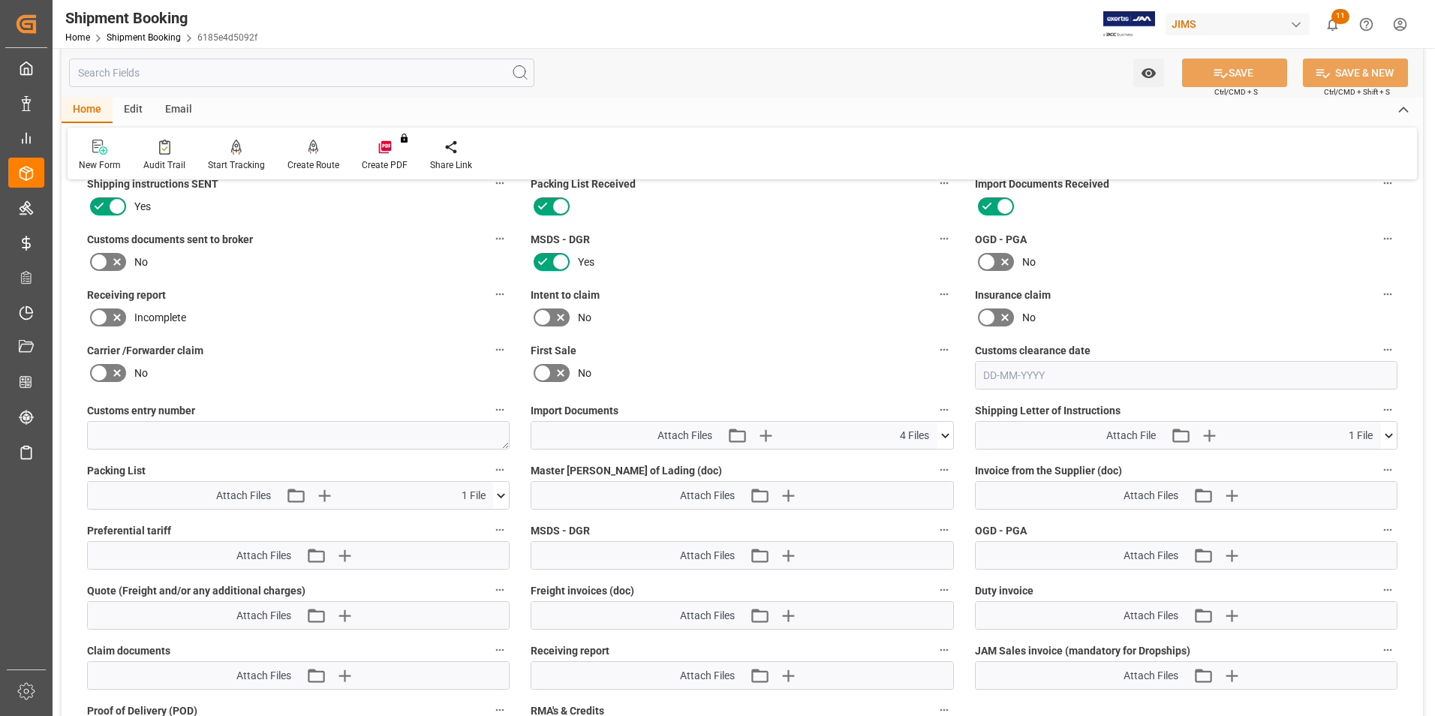
click at [1393, 440] on icon at bounding box center [1389, 436] width 16 height 16
click at [1345, 461] on icon at bounding box center [1349, 463] width 16 height 16
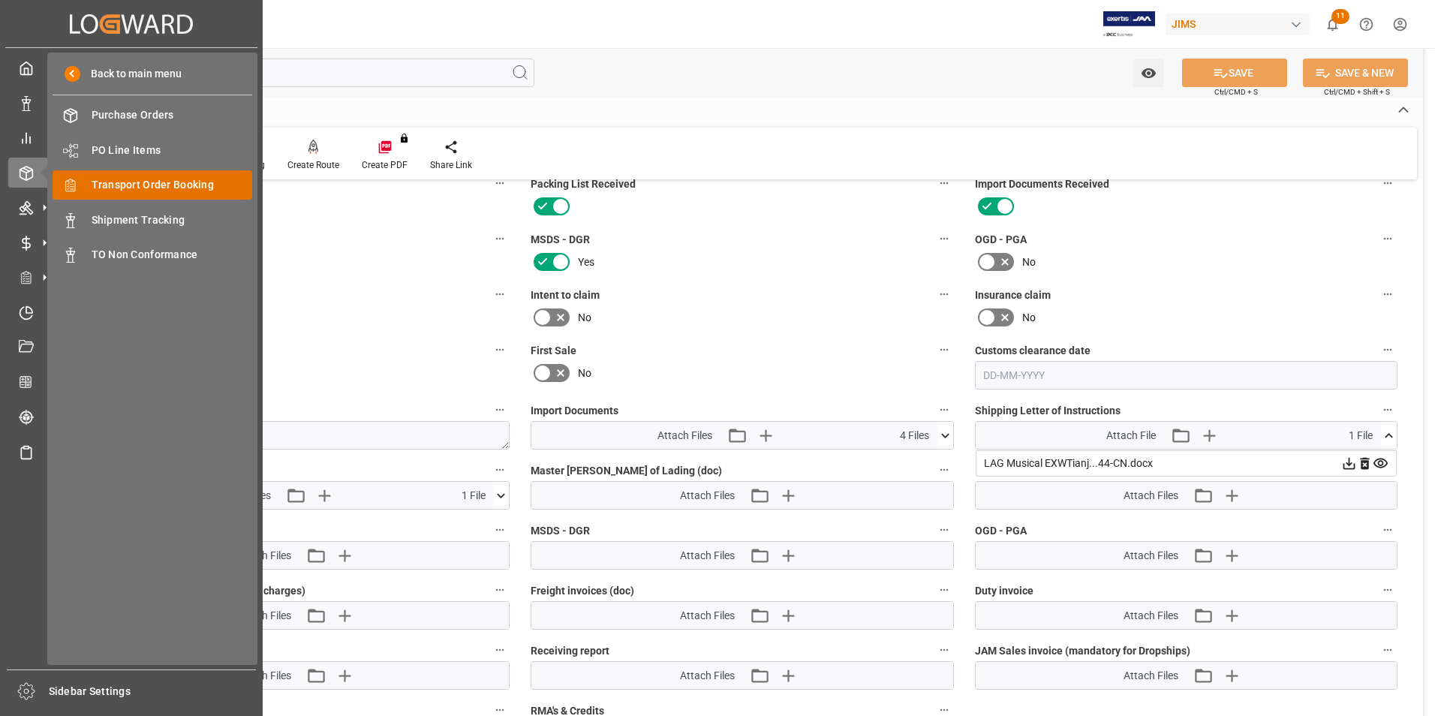
click at [146, 186] on span "Transport Order Booking" at bounding box center [172, 185] width 161 height 16
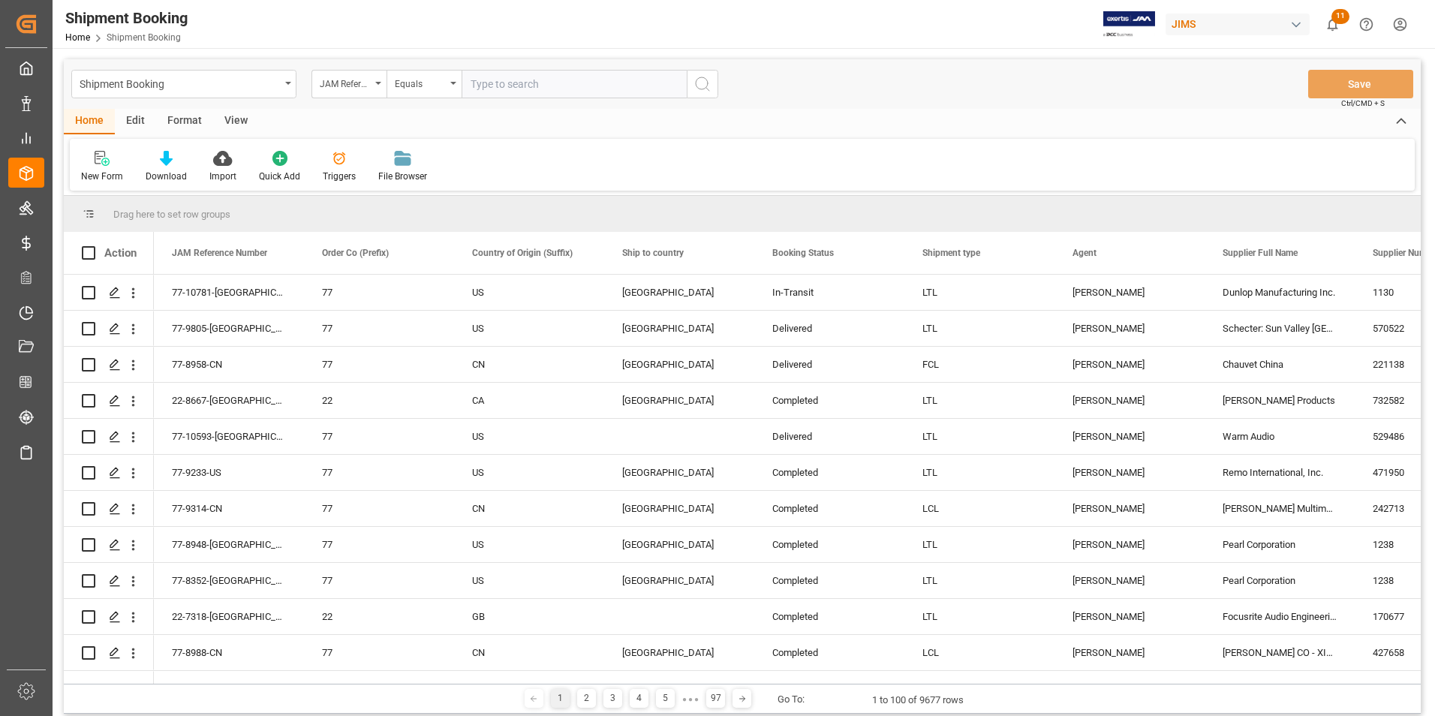
click at [537, 86] on input "text" at bounding box center [573, 84] width 225 height 29
paste input "77-10644-CN"
click at [544, 84] on input "77-10644-CN" at bounding box center [573, 84] width 225 height 29
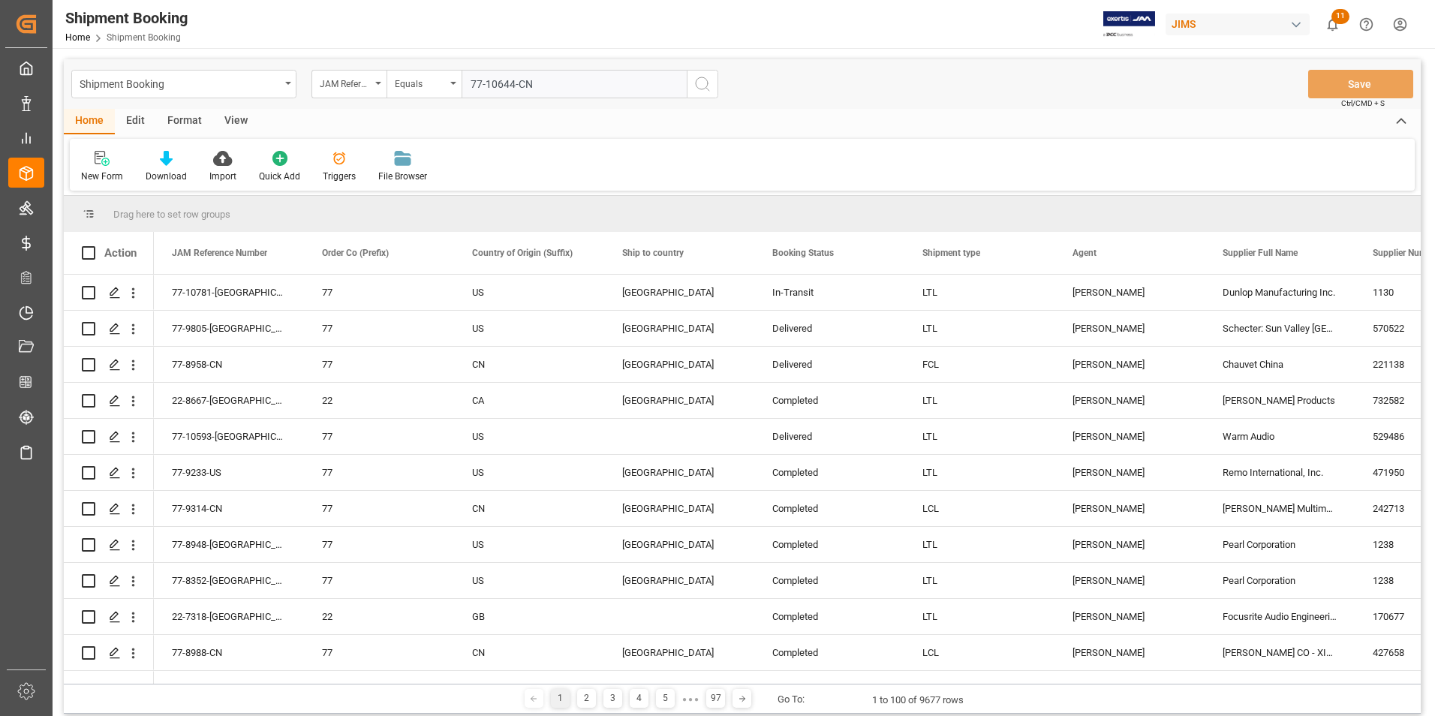
paste input "22-10788-MY"
type input "22-10788-MY"
click at [704, 90] on icon "search button" at bounding box center [702, 84] width 18 height 18
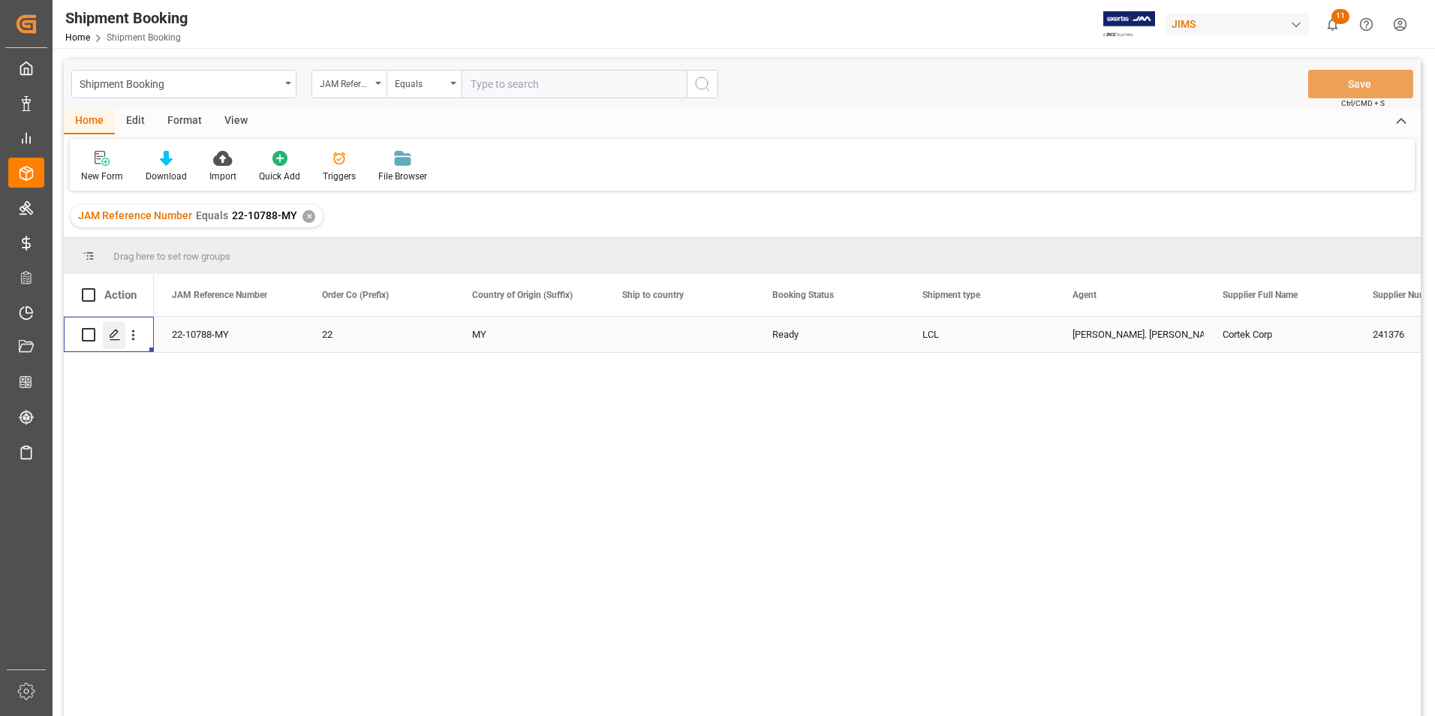
click at [115, 346] on div "Press SPACE to select this row." at bounding box center [114, 335] width 23 height 28
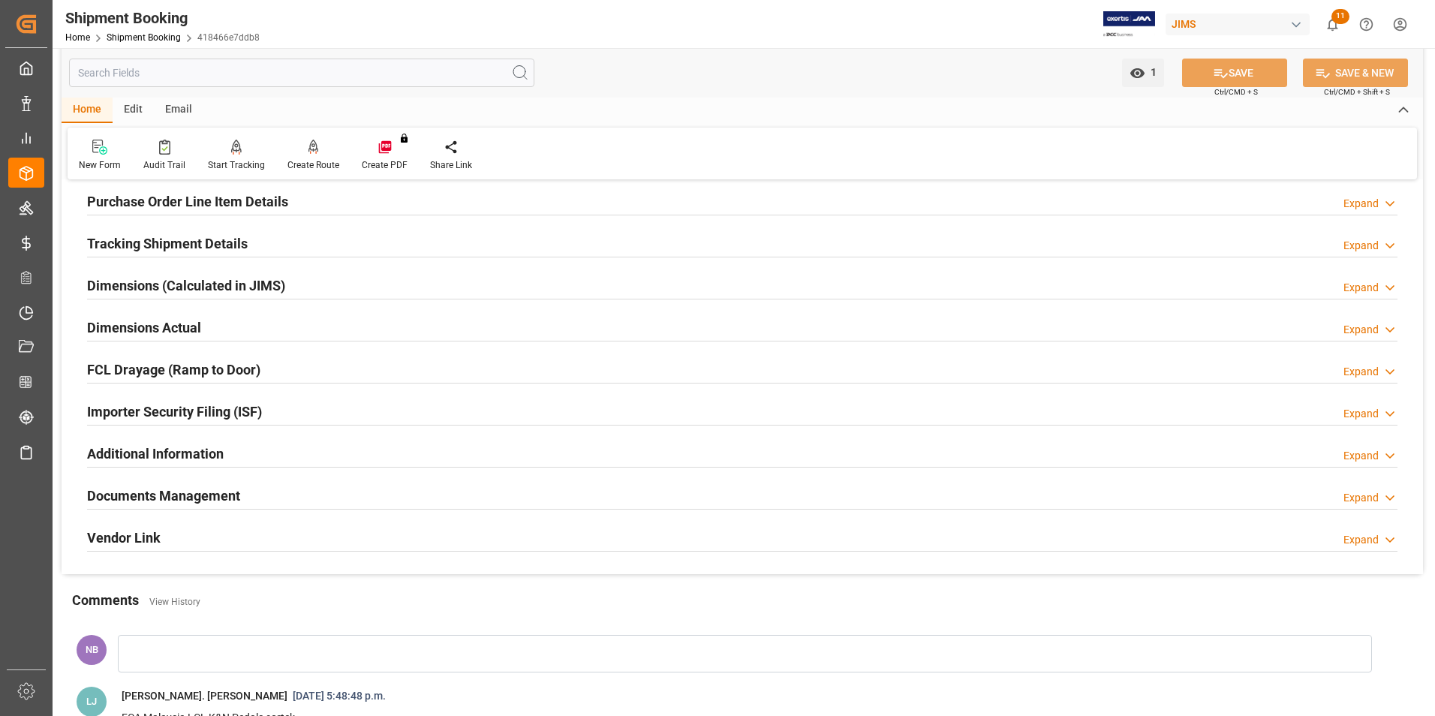
scroll to position [225, 0]
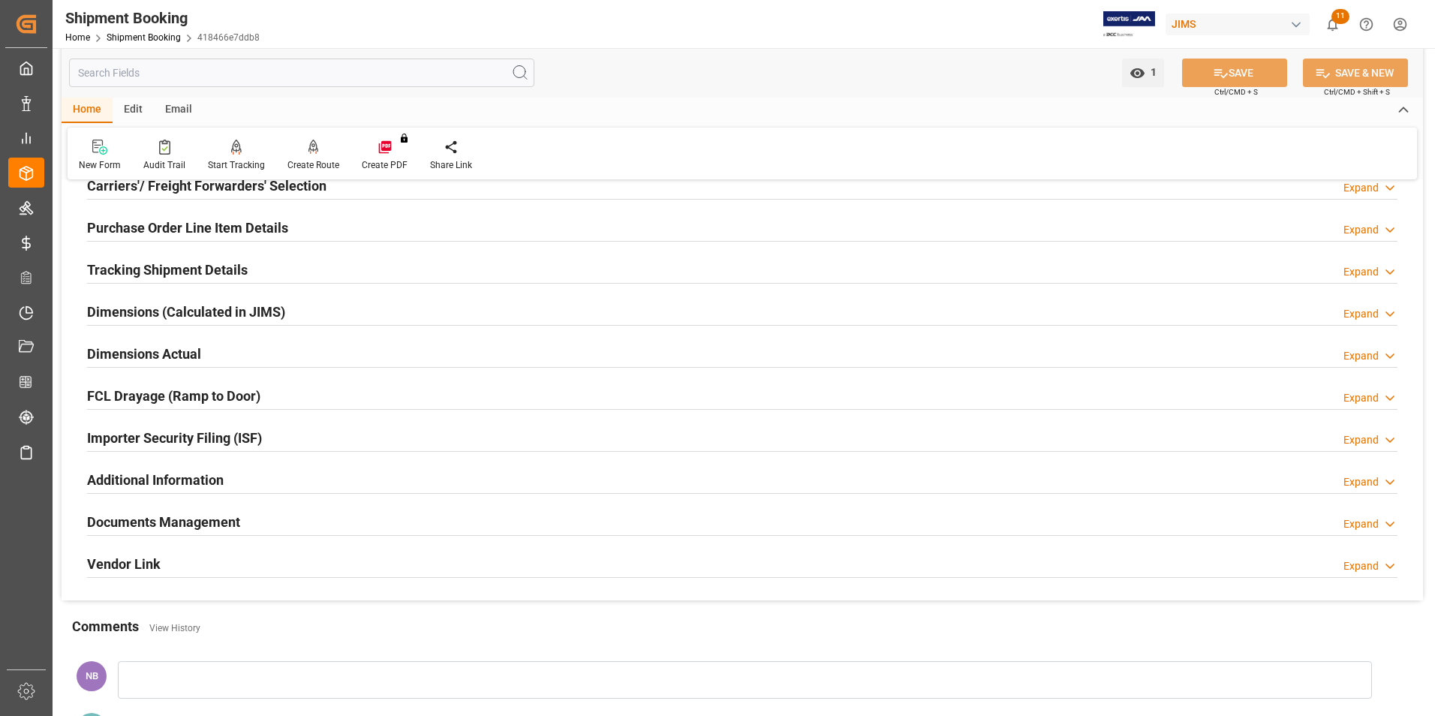
click at [158, 519] on h2 "Documents Management" at bounding box center [163, 522] width 153 height 20
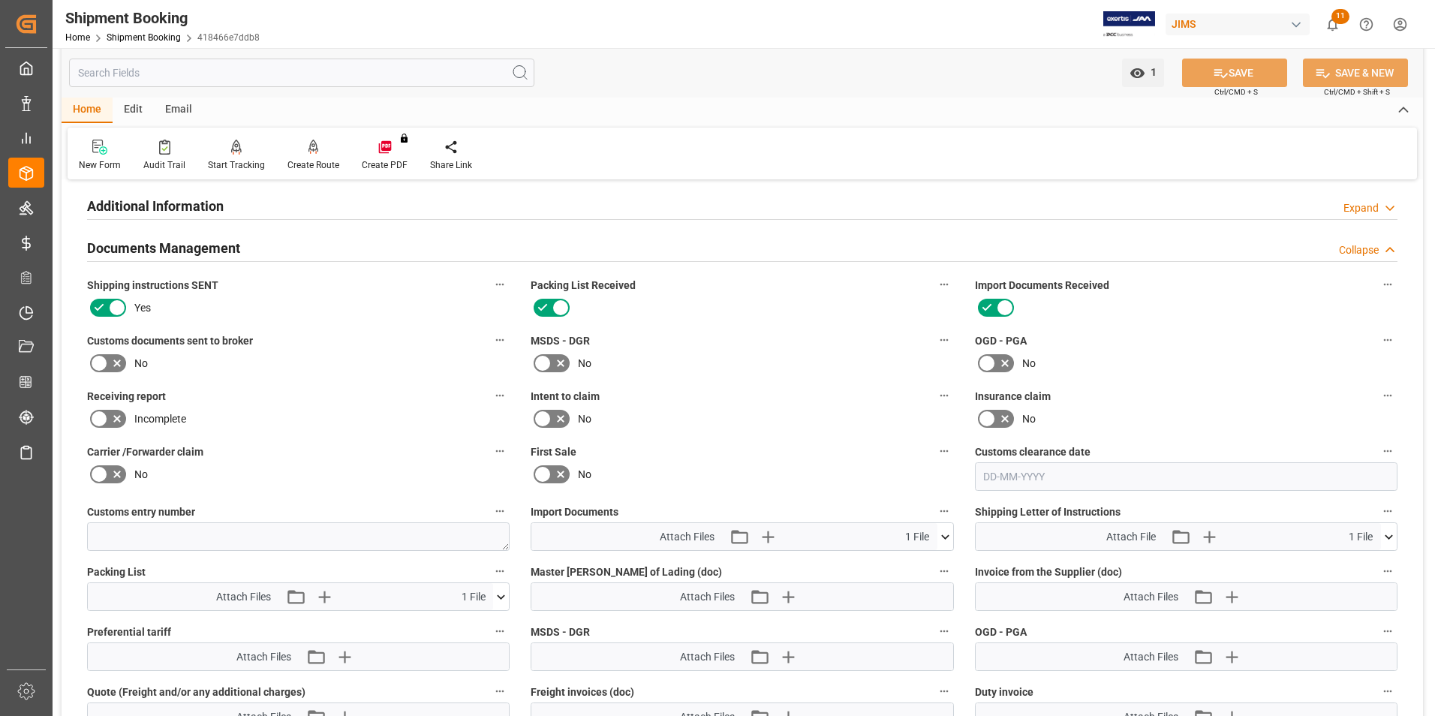
scroll to position [600, 0]
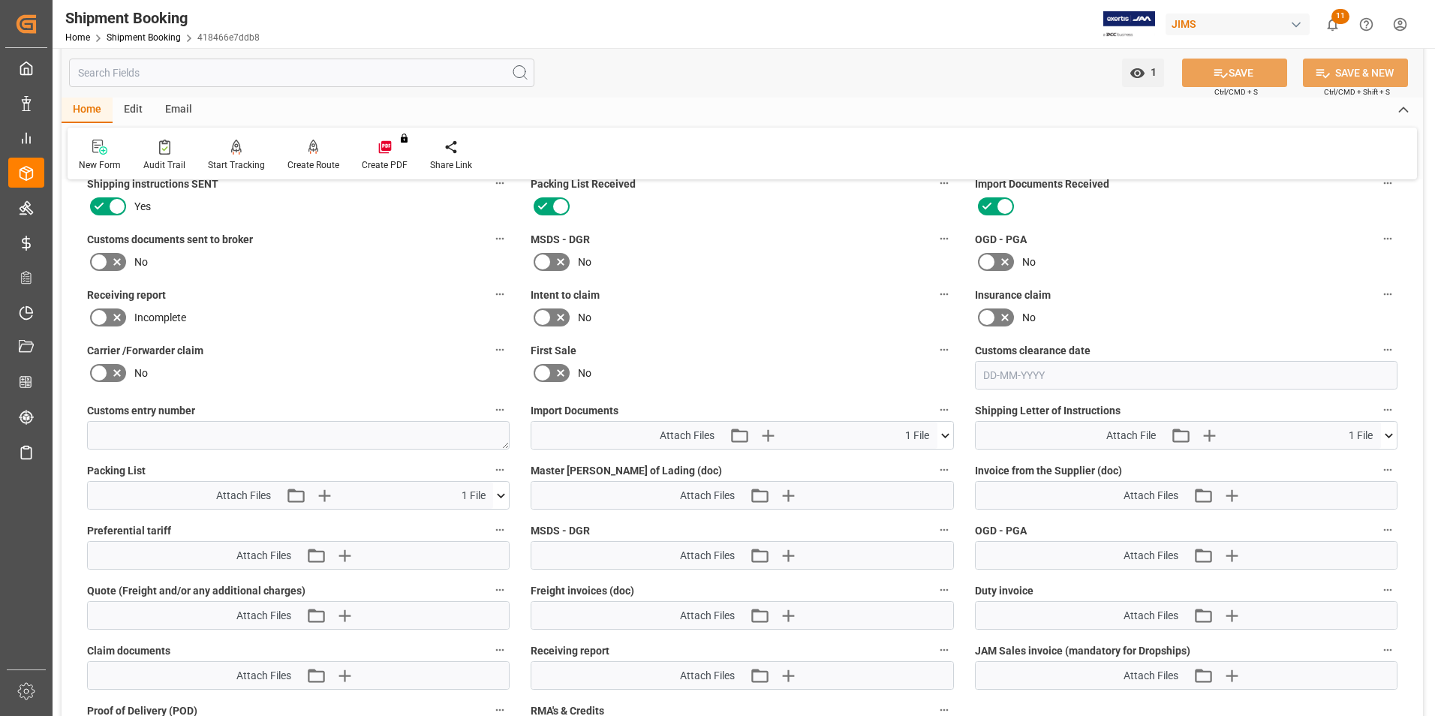
click at [1391, 437] on icon at bounding box center [1389, 436] width 16 height 16
click at [1348, 462] on icon at bounding box center [1349, 463] width 16 height 16
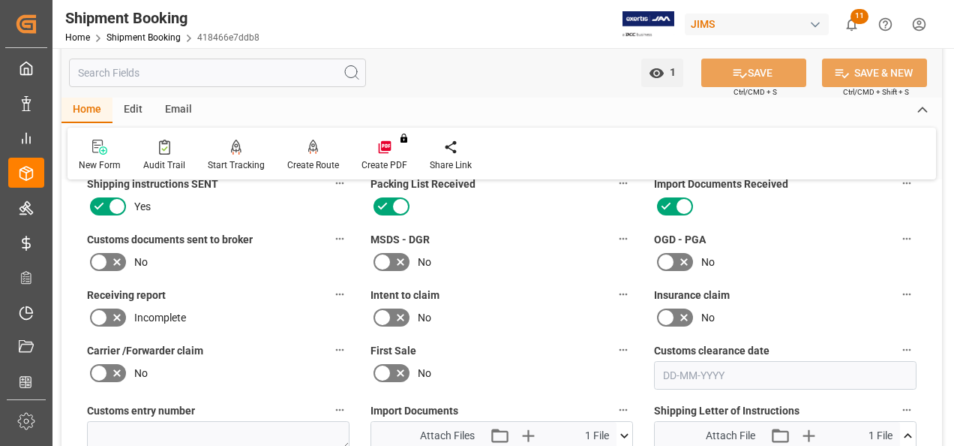
click at [914, 25] on html "Created by potrace 1.15, written by Peter Selinger 2001-2017 Created by potrace…" at bounding box center [477, 223] width 954 height 446
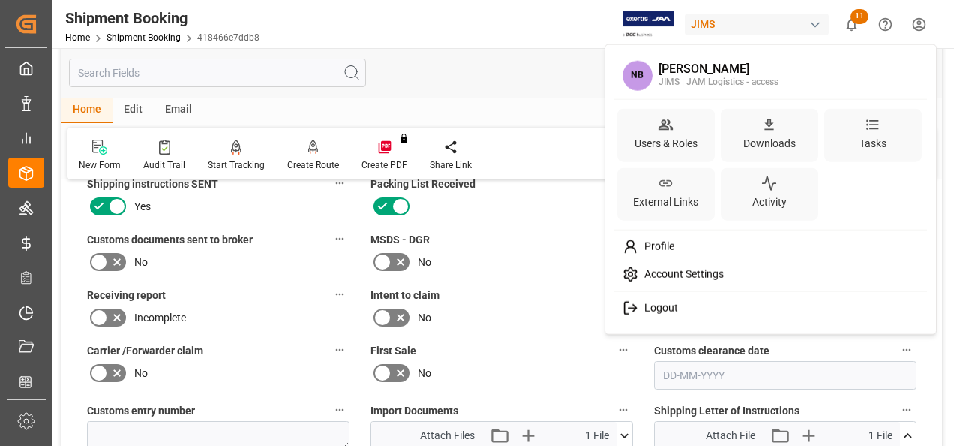
click at [657, 306] on span "Logout" at bounding box center [659, 309] width 40 height 14
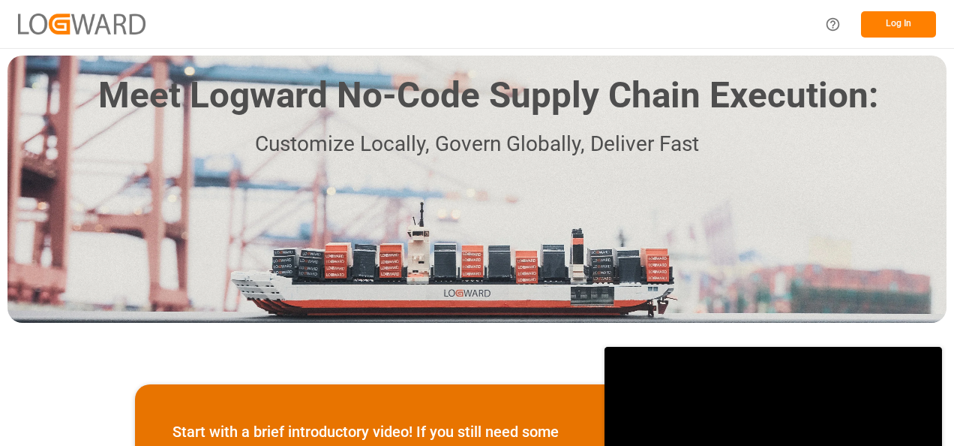
click at [891, 23] on button "Log In" at bounding box center [898, 24] width 75 height 26
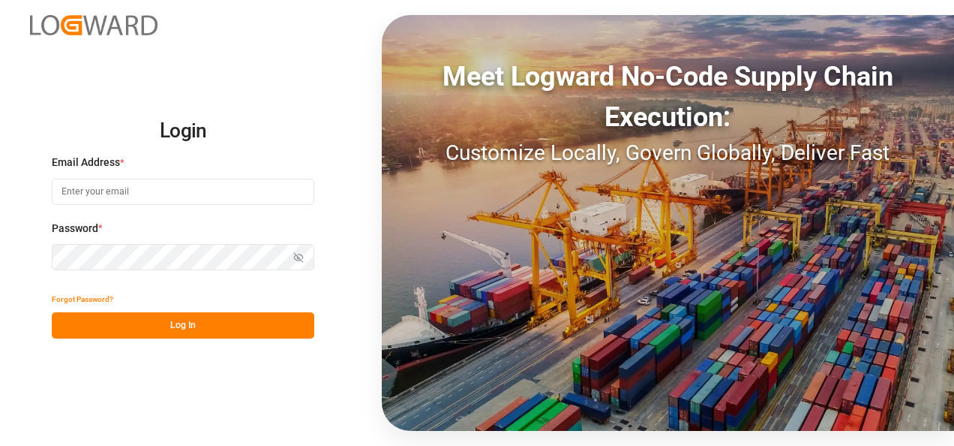
type input "[EMAIL_ADDRESS][DOMAIN_NAME]"
drag, startPoint x: 221, startPoint y: 188, endPoint x: 11, endPoint y: 186, distance: 210.1
click at [11, 186] on div "Login Email Address * [EMAIL_ADDRESS][DOMAIN_NAME] Password * Show password For…" at bounding box center [477, 223] width 954 height 446
